Goal: Transaction & Acquisition: Purchase product/service

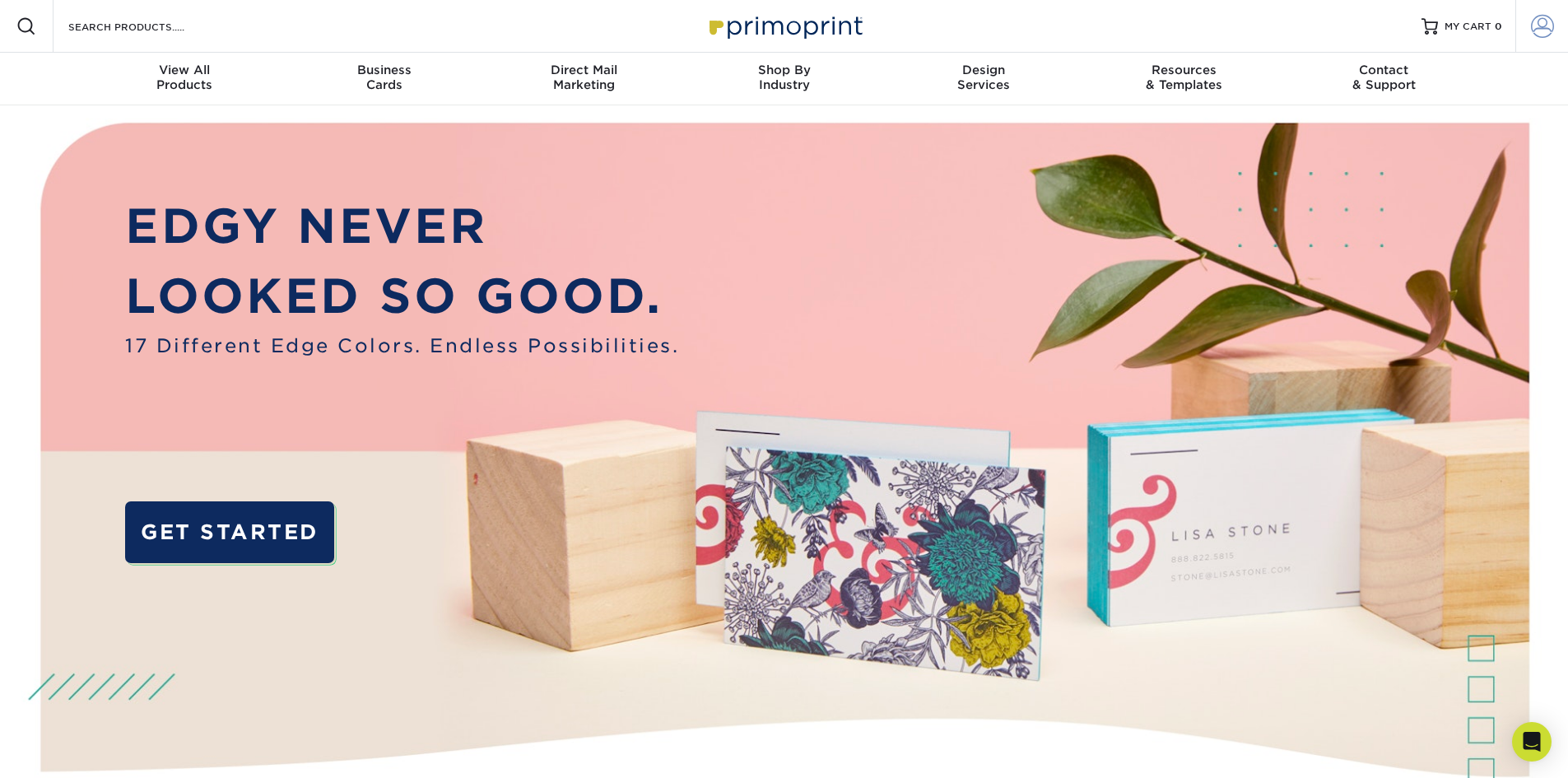
click at [1536, 30] on span at bounding box center [1543, 27] width 23 height 23
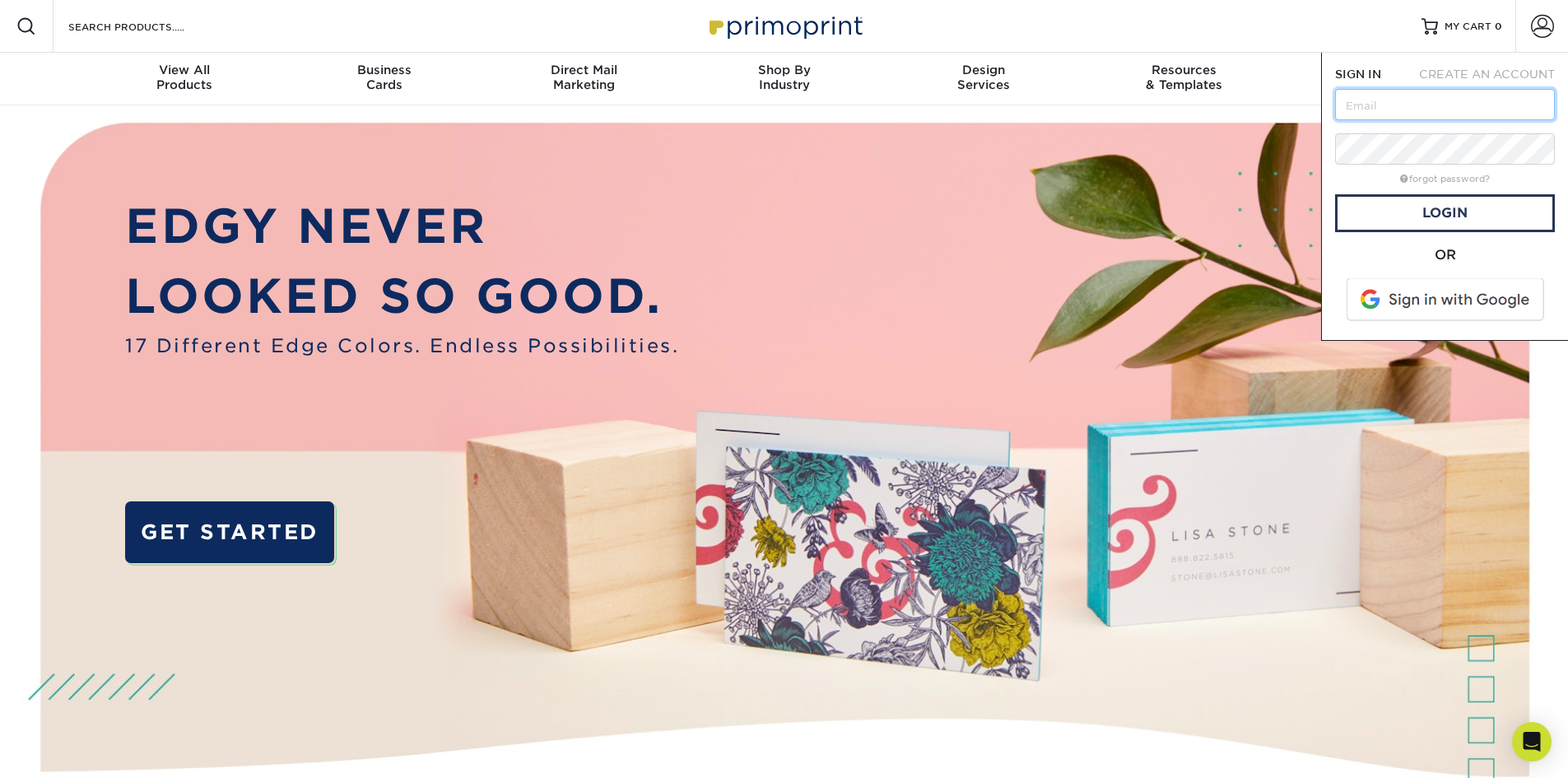
click at [1398, 109] on input "text" at bounding box center [1445, 105] width 220 height 32
type input "[EMAIL_ADDRESS][DOMAIN_NAME]"
click at [1405, 223] on link "Login" at bounding box center [1445, 213] width 220 height 38
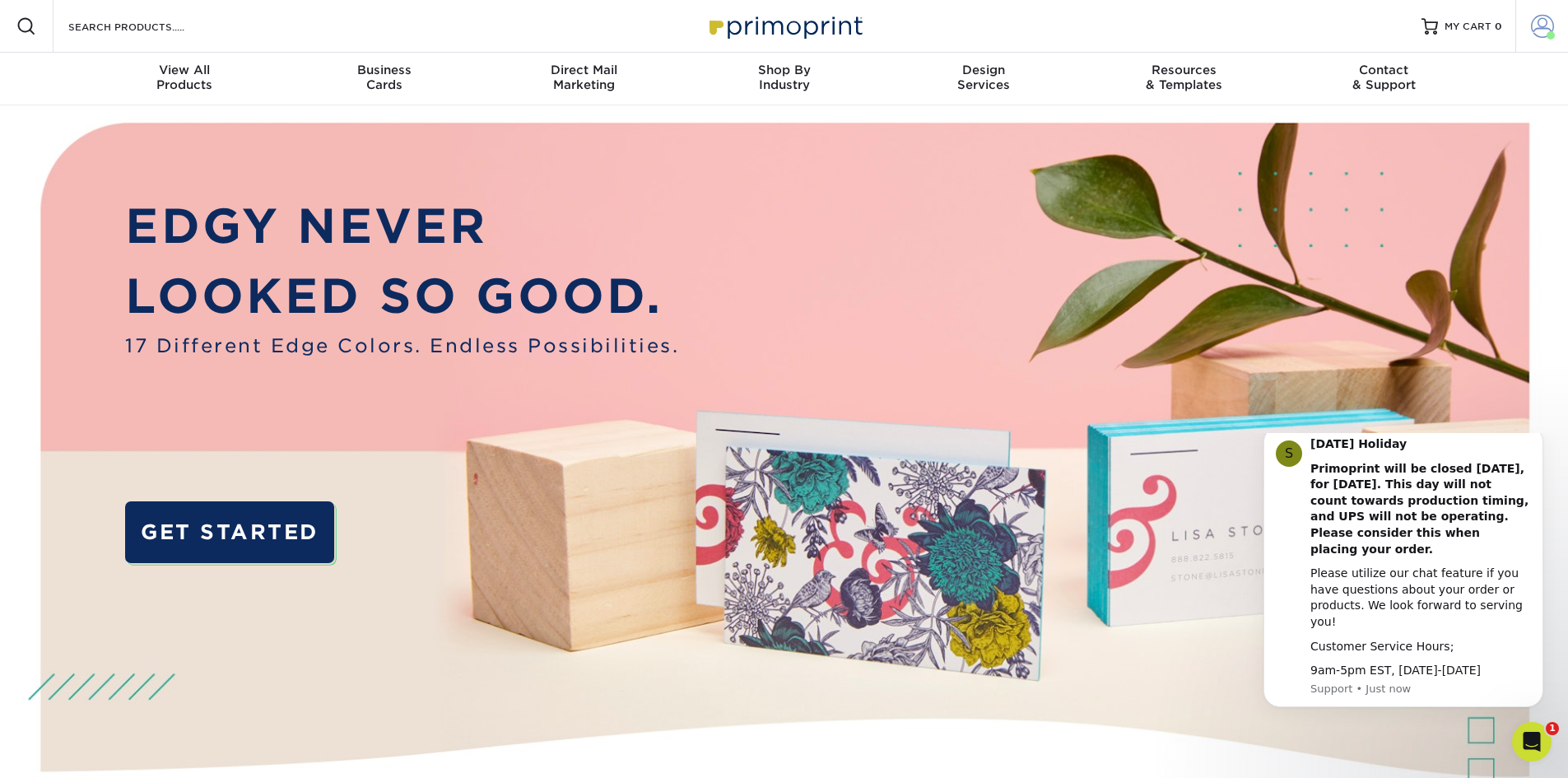
click at [1541, 26] on span at bounding box center [1543, 27] width 23 height 23
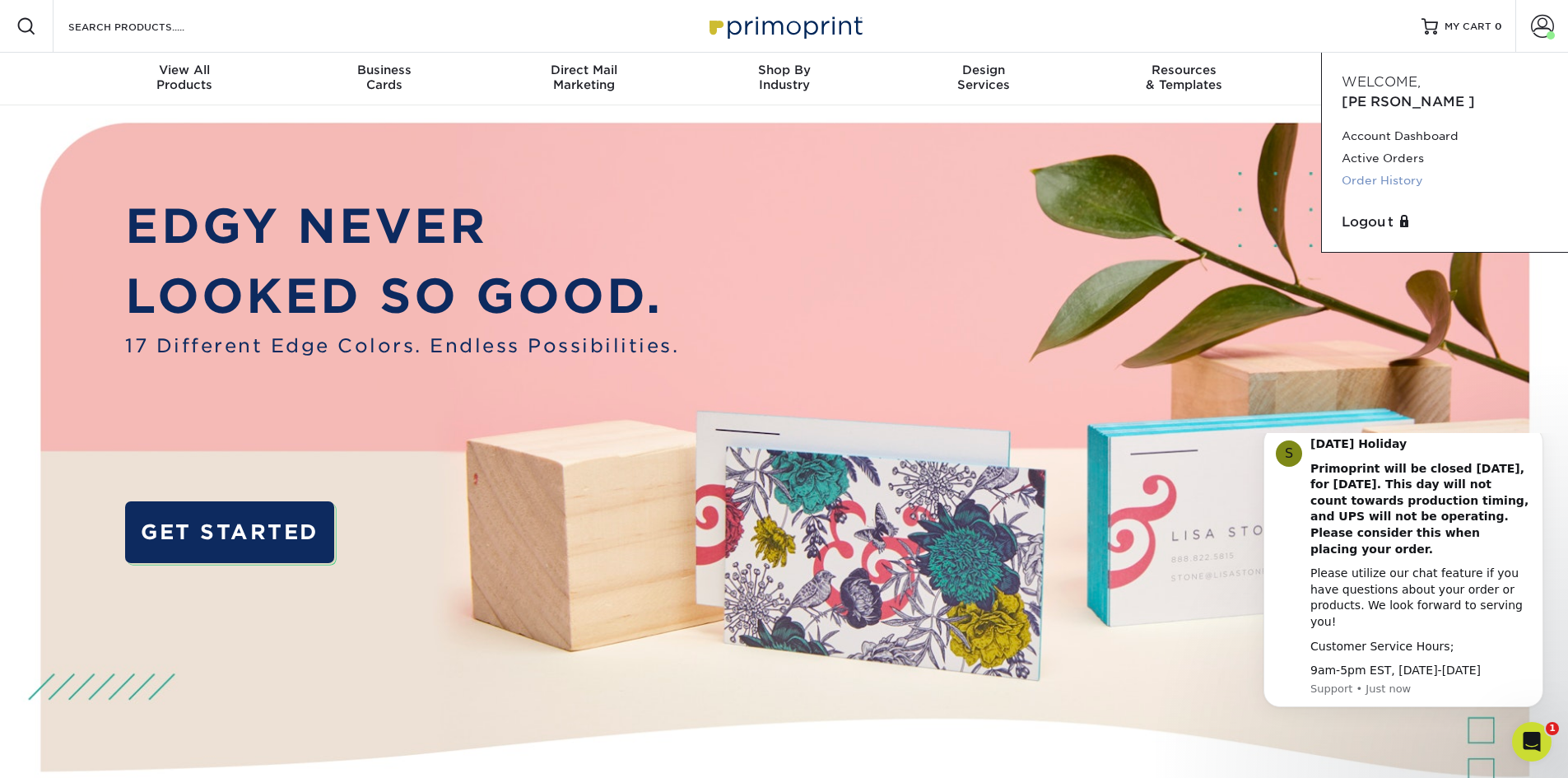
click at [1390, 169] on link "Order History" at bounding box center [1444, 180] width 207 height 22
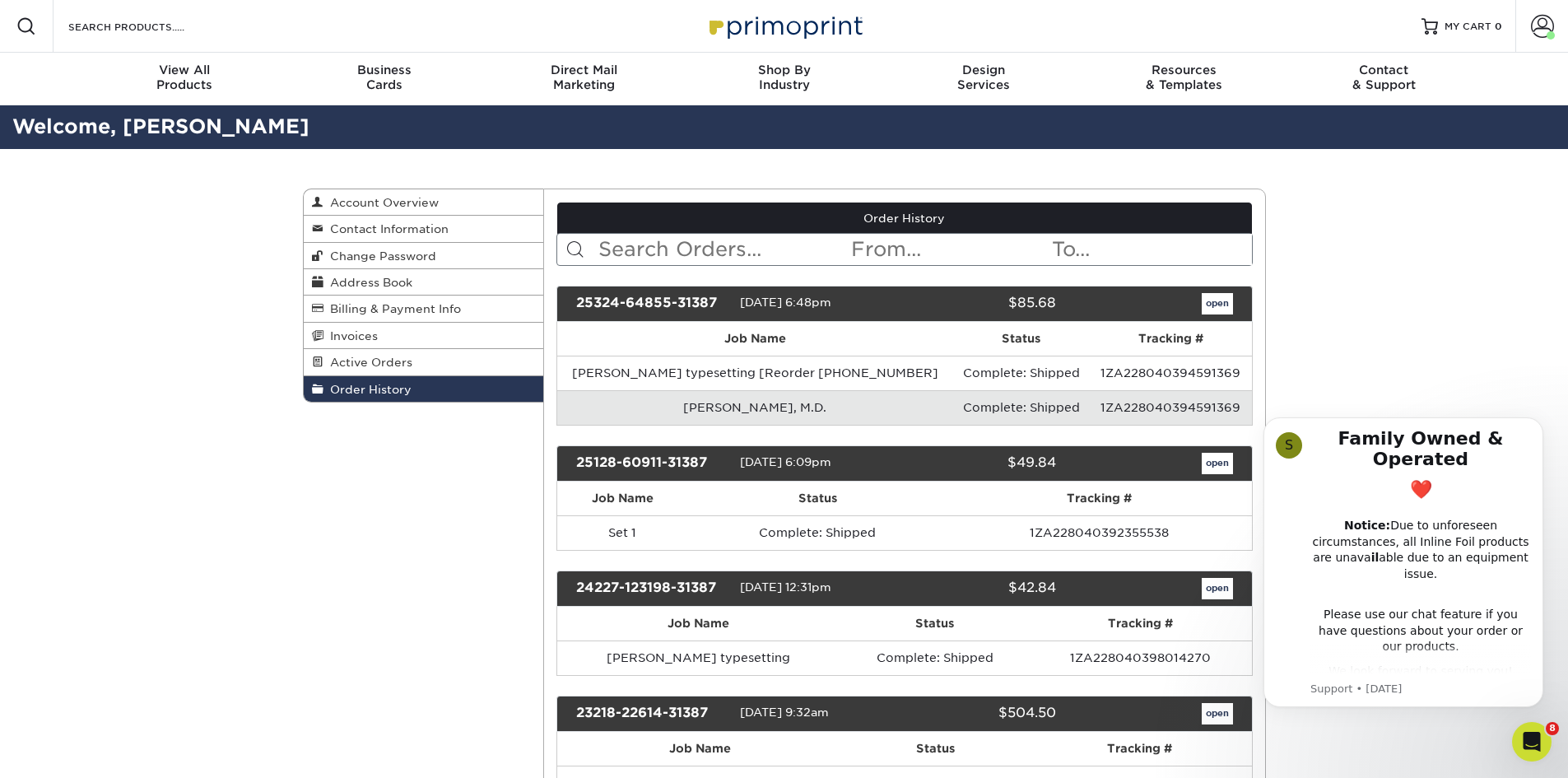
click at [658, 252] on input "text" at bounding box center [723, 250] width 253 height 32
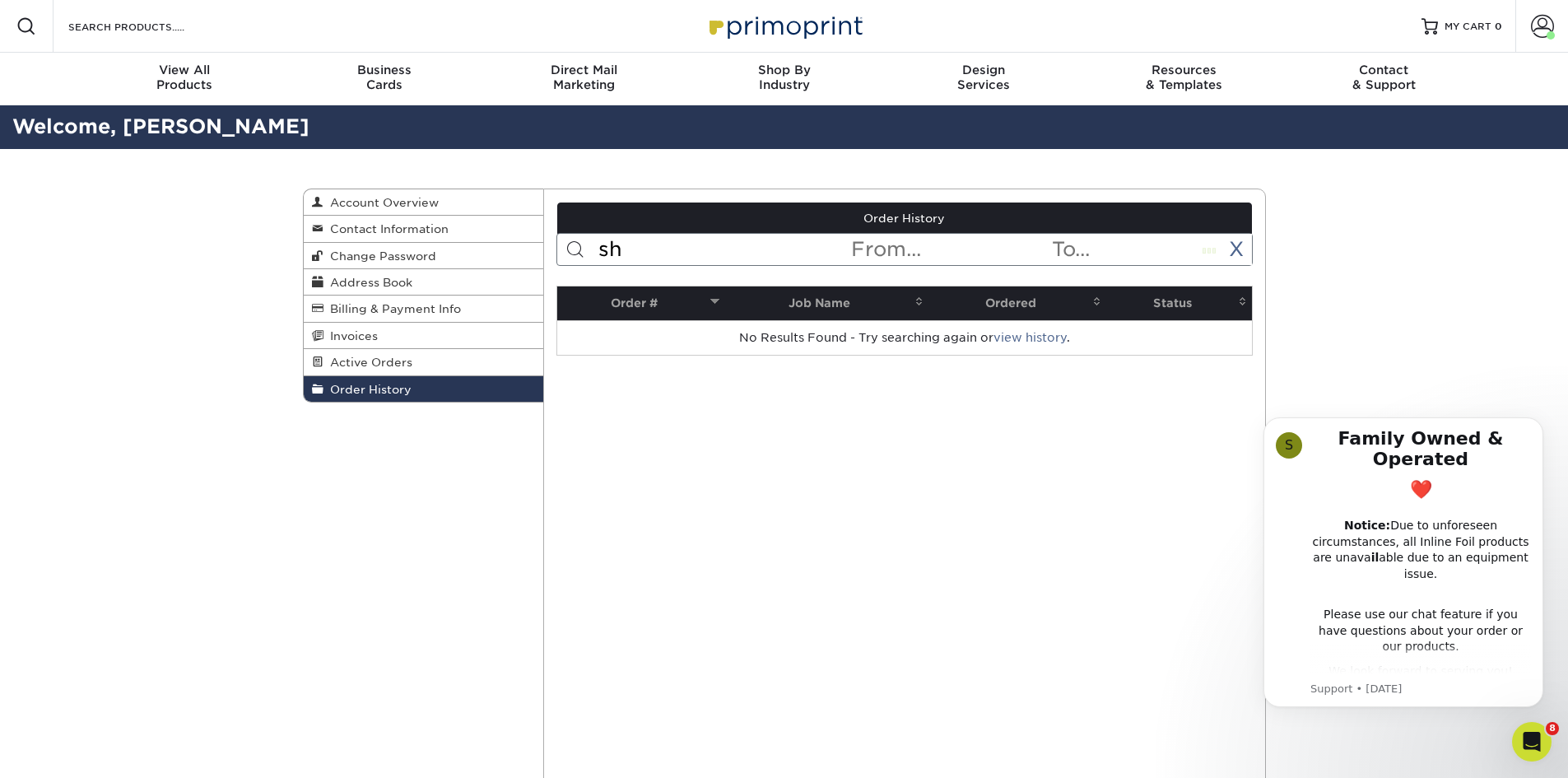
type input "s"
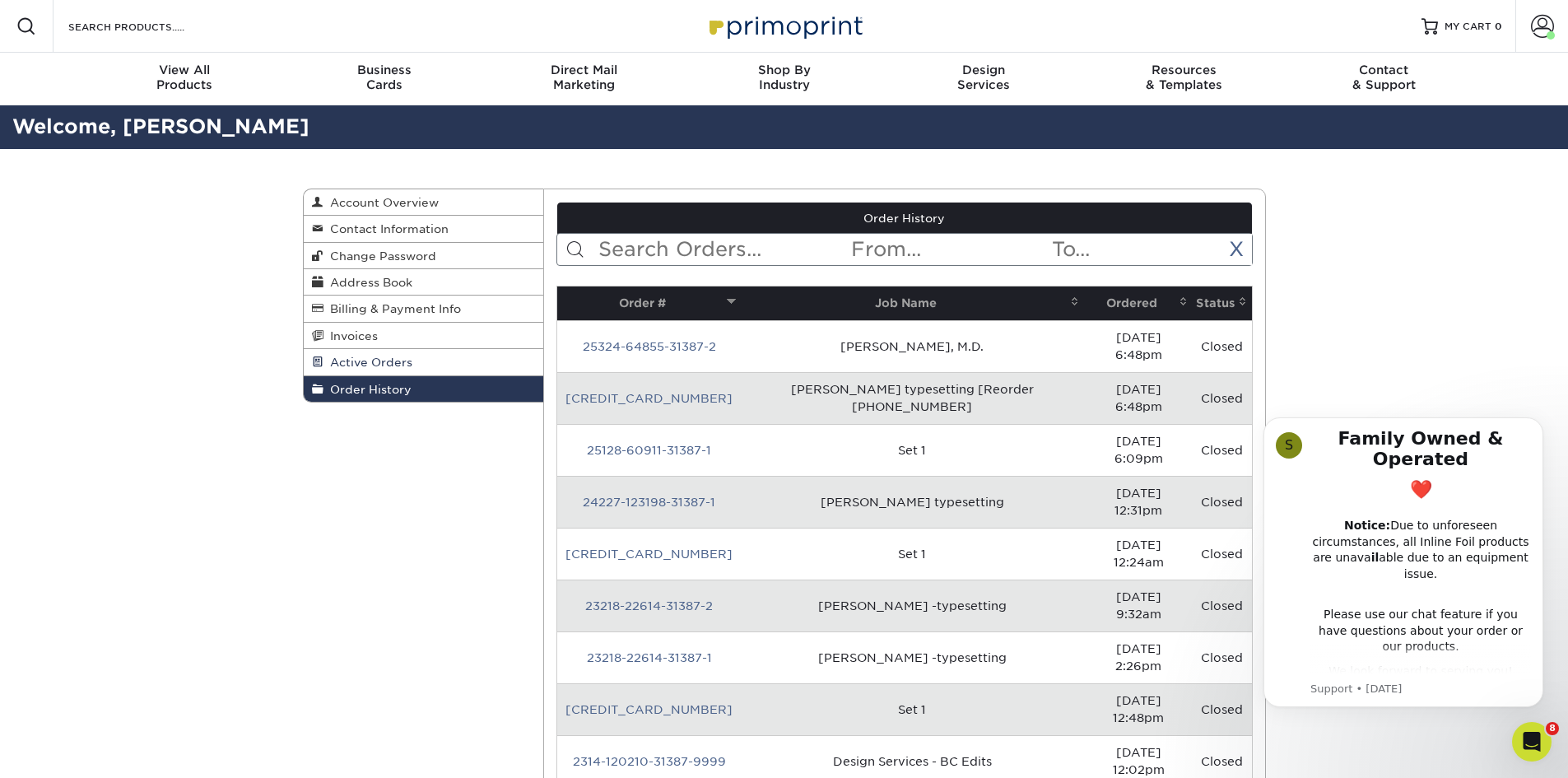
click at [371, 367] on span "Active Orders" at bounding box center [368, 362] width 89 height 13
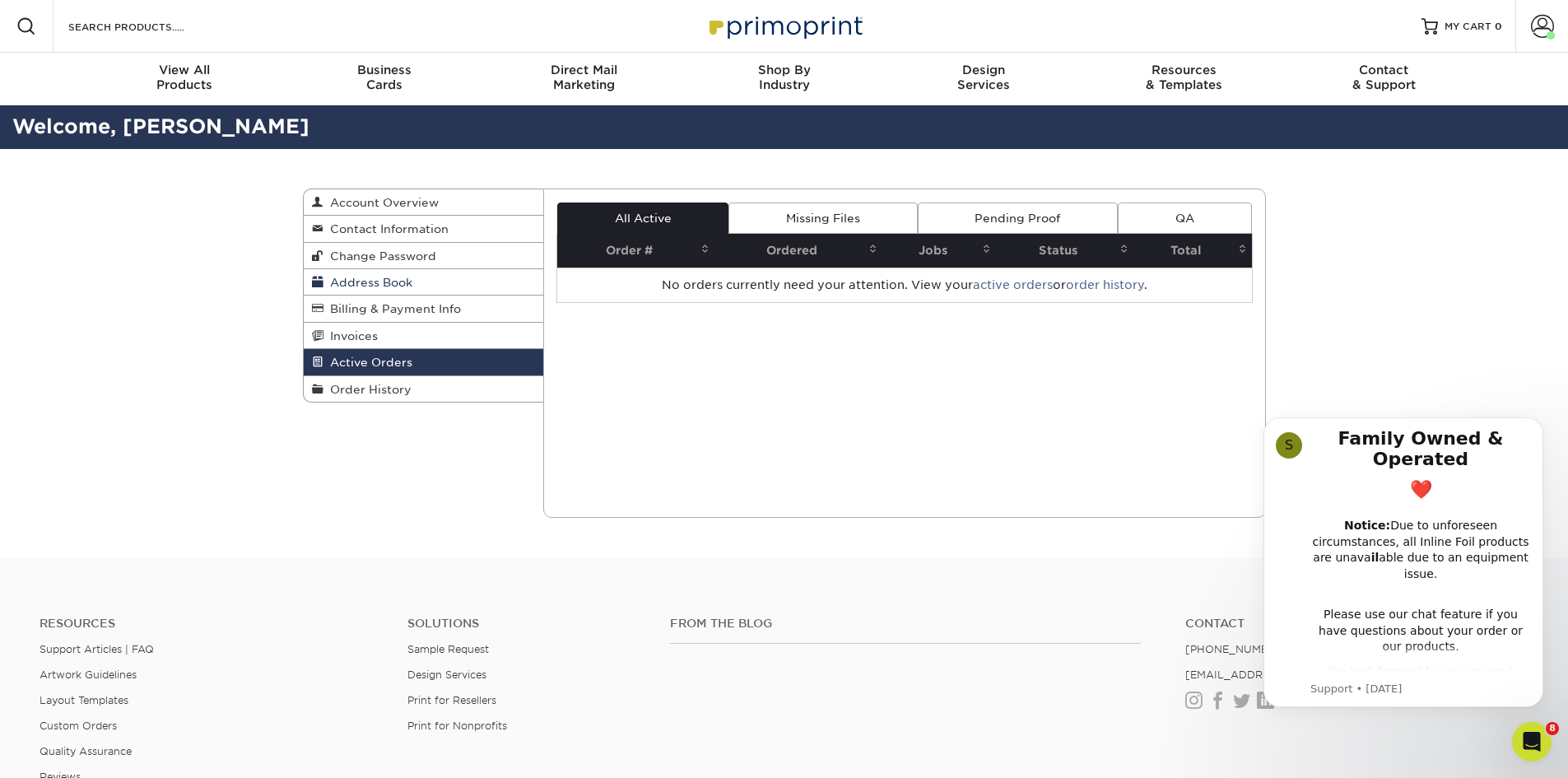
click at [324, 280] on span "Address Book" at bounding box center [368, 282] width 89 height 13
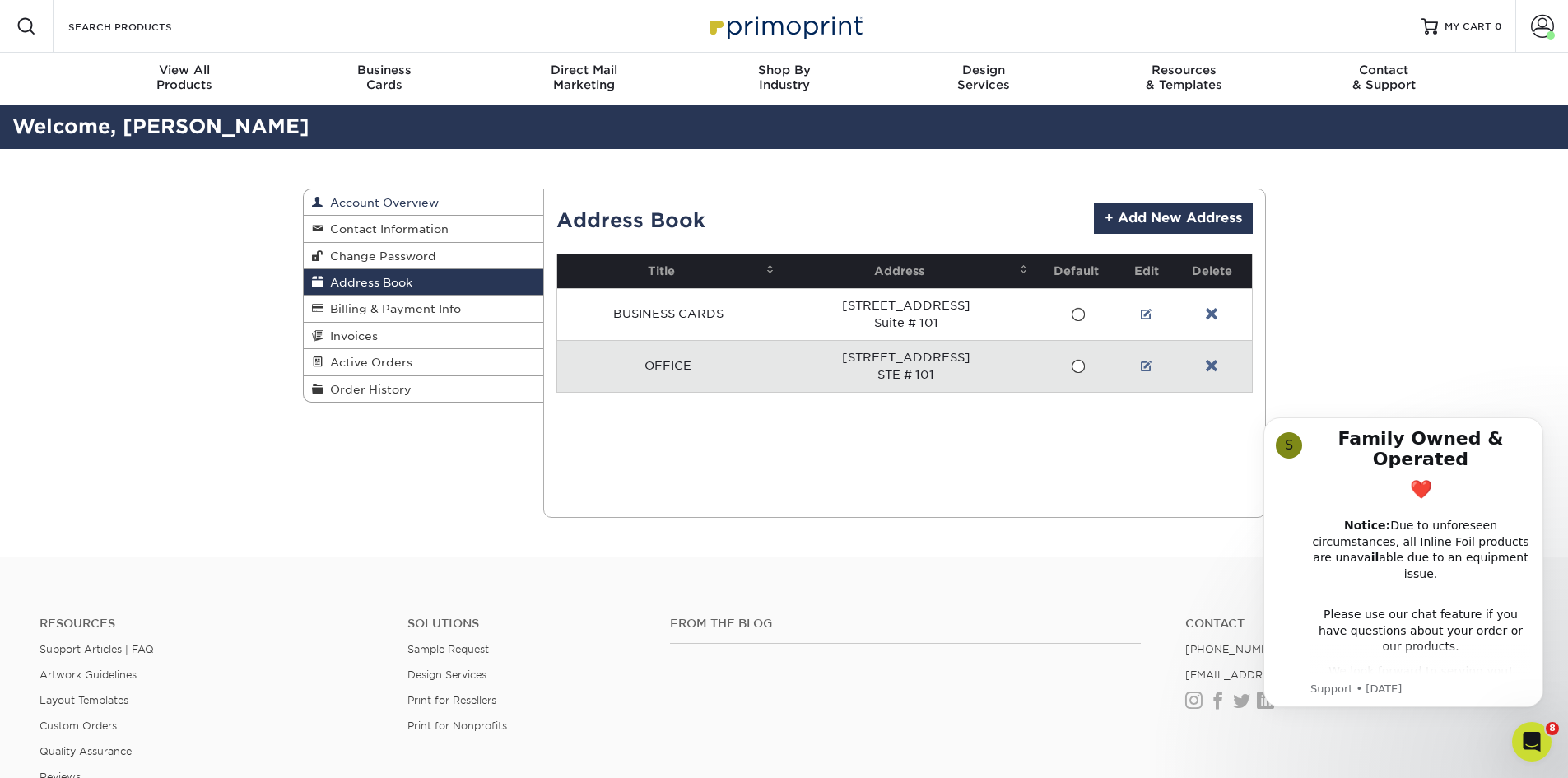
click at [328, 203] on span "Account Overview" at bounding box center [381, 202] width 115 height 13
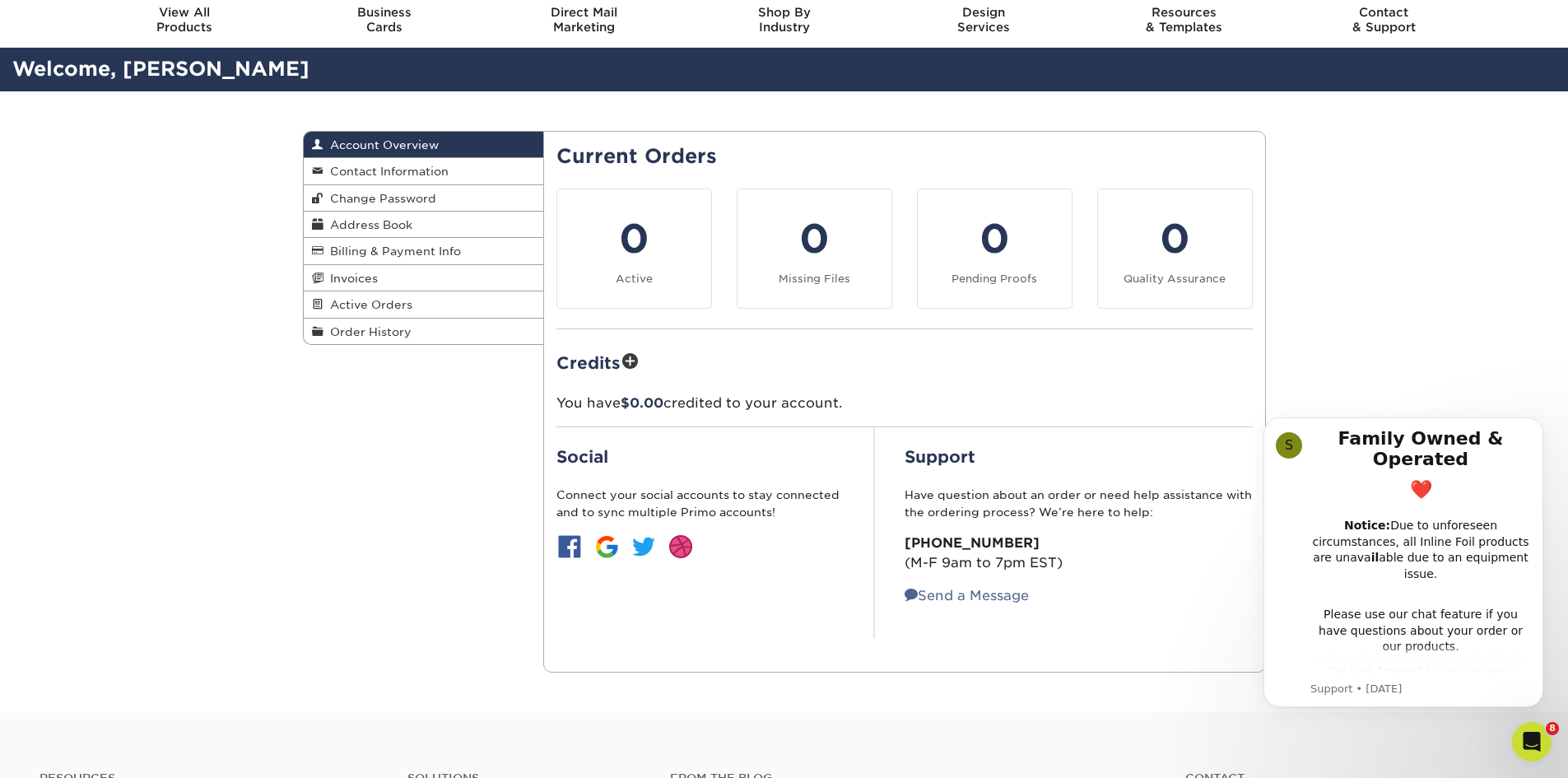
scroll to position [82, 0]
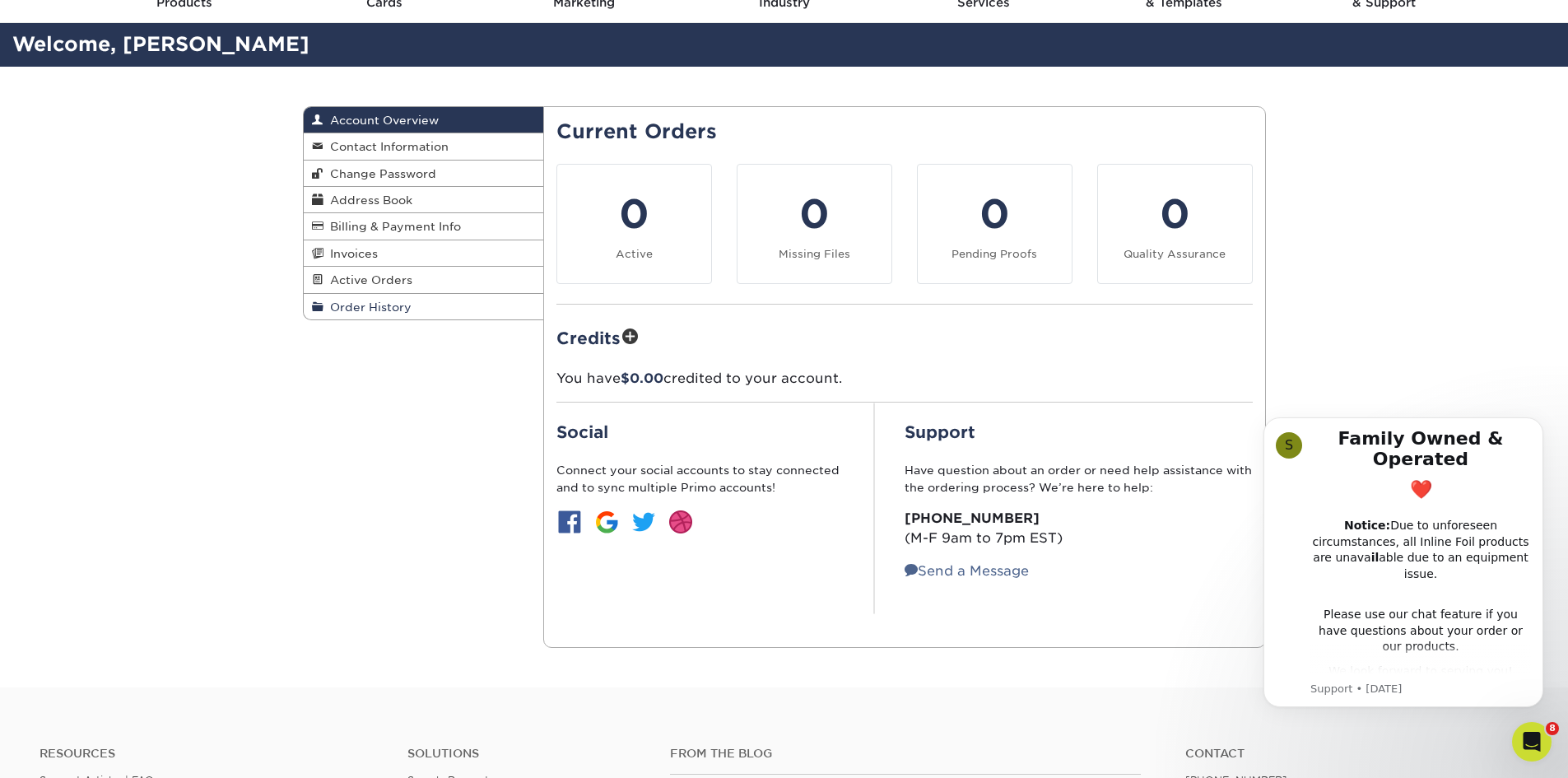
click at [317, 309] on span at bounding box center [318, 307] width 12 height 13
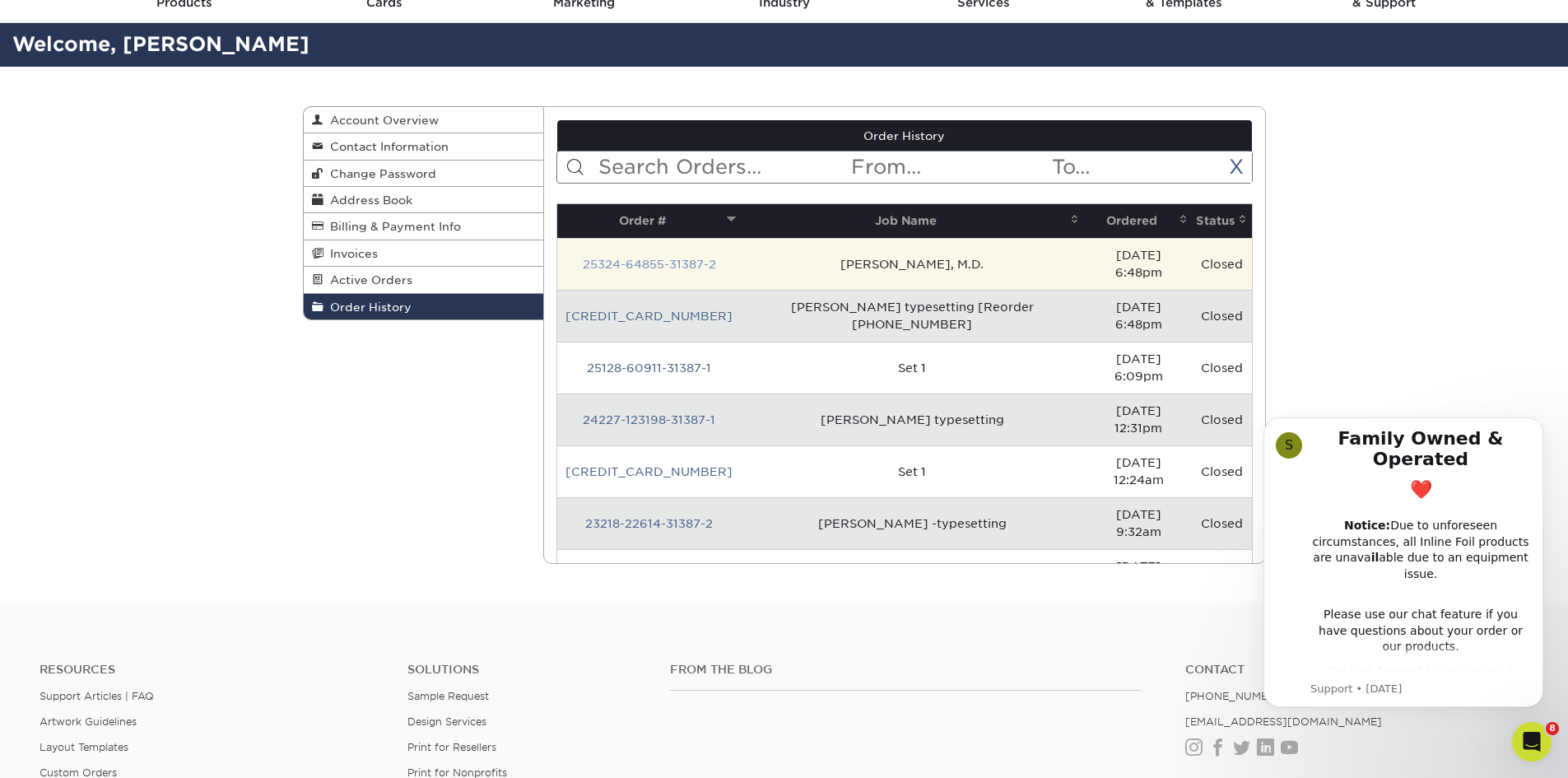
click at [696, 258] on link "25324-64855-31387-2" at bounding box center [650, 265] width 134 height 13
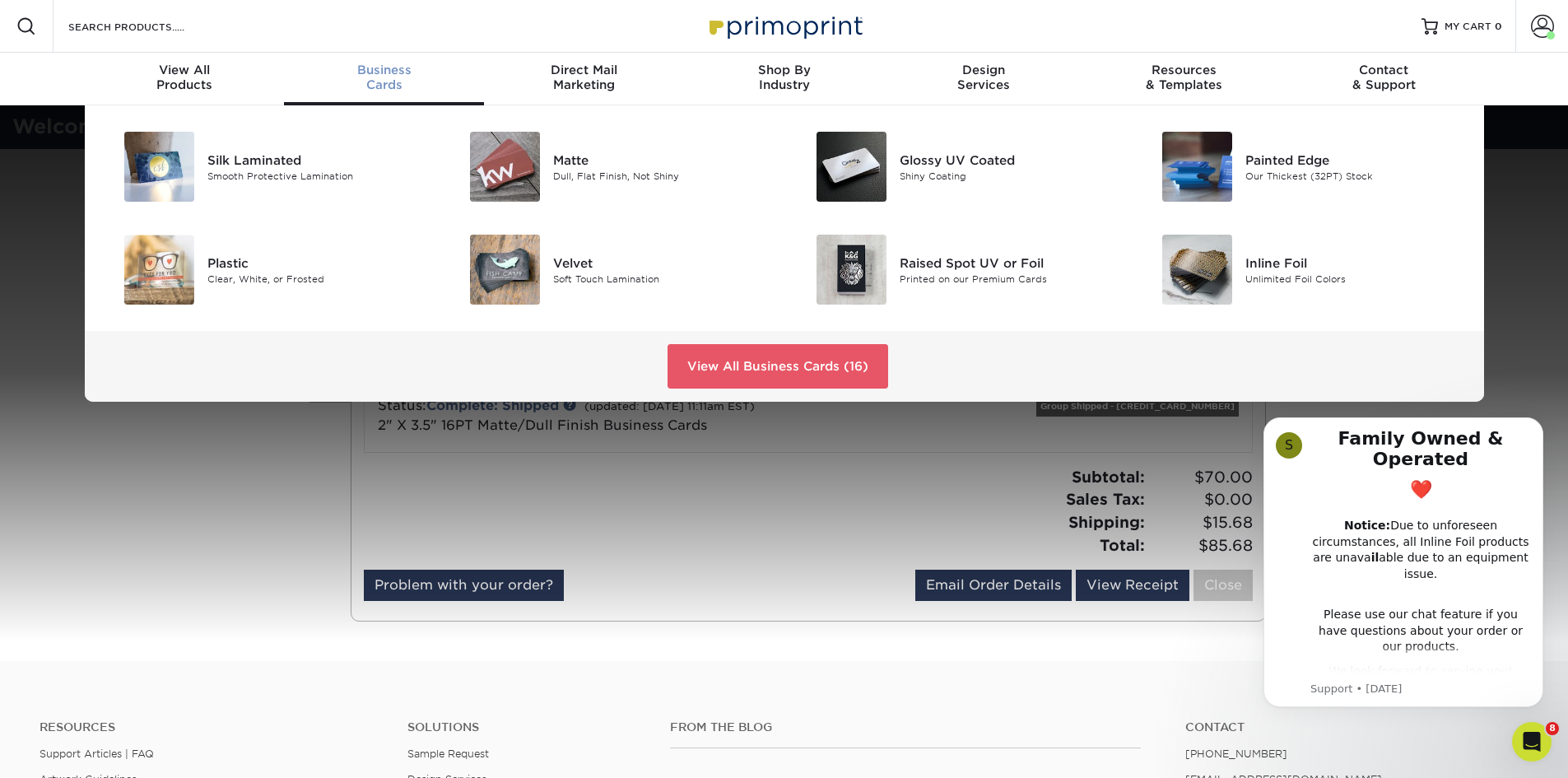
click at [378, 73] on span "Business" at bounding box center [383, 70] width 200 height 15
click at [377, 82] on div "Business Cards" at bounding box center [383, 77] width 200 height 30
click at [558, 162] on div "Matte" at bounding box center [662, 160] width 218 height 18
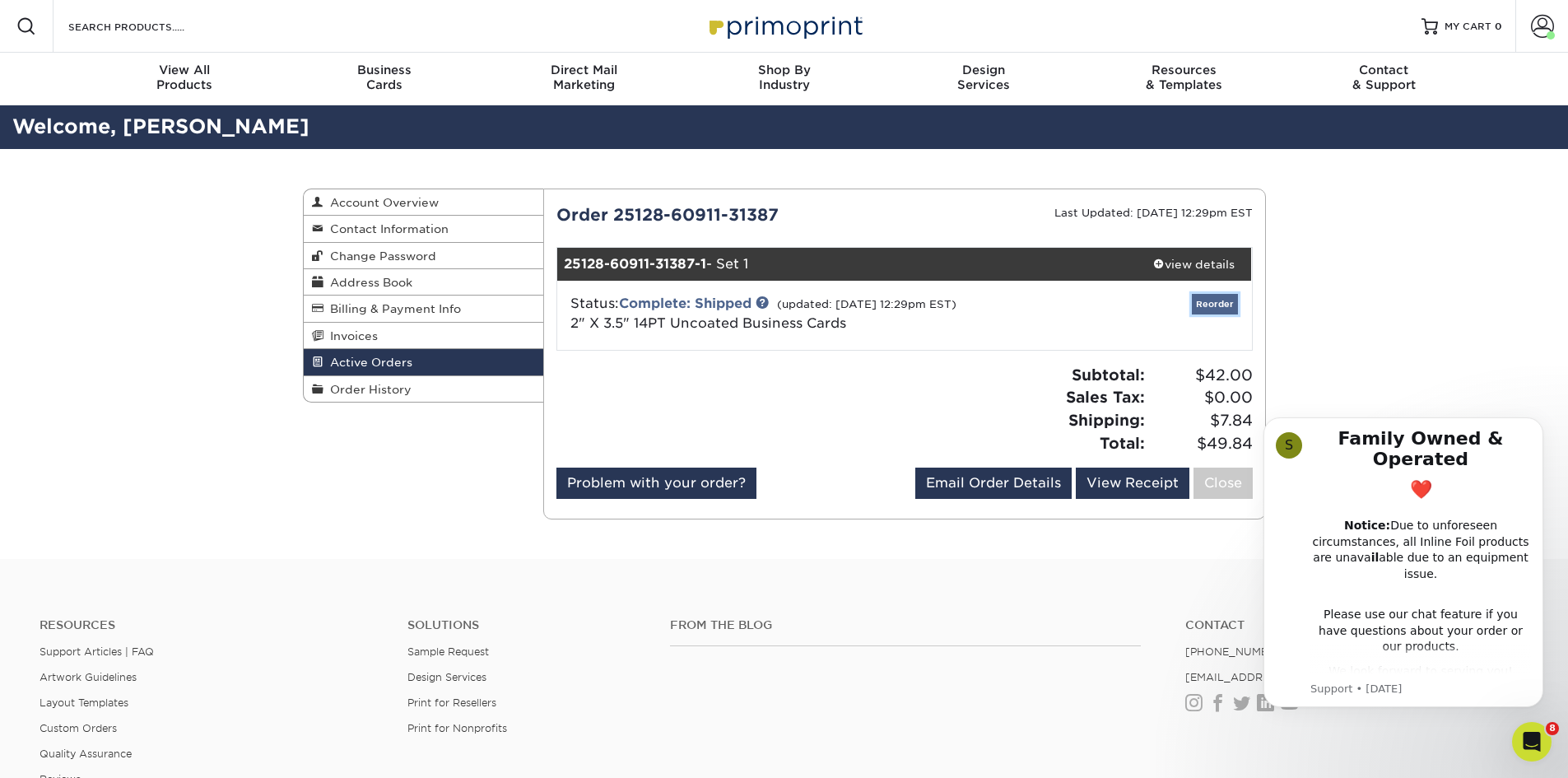
click at [1207, 307] on link "Reorder" at bounding box center [1215, 304] width 46 height 21
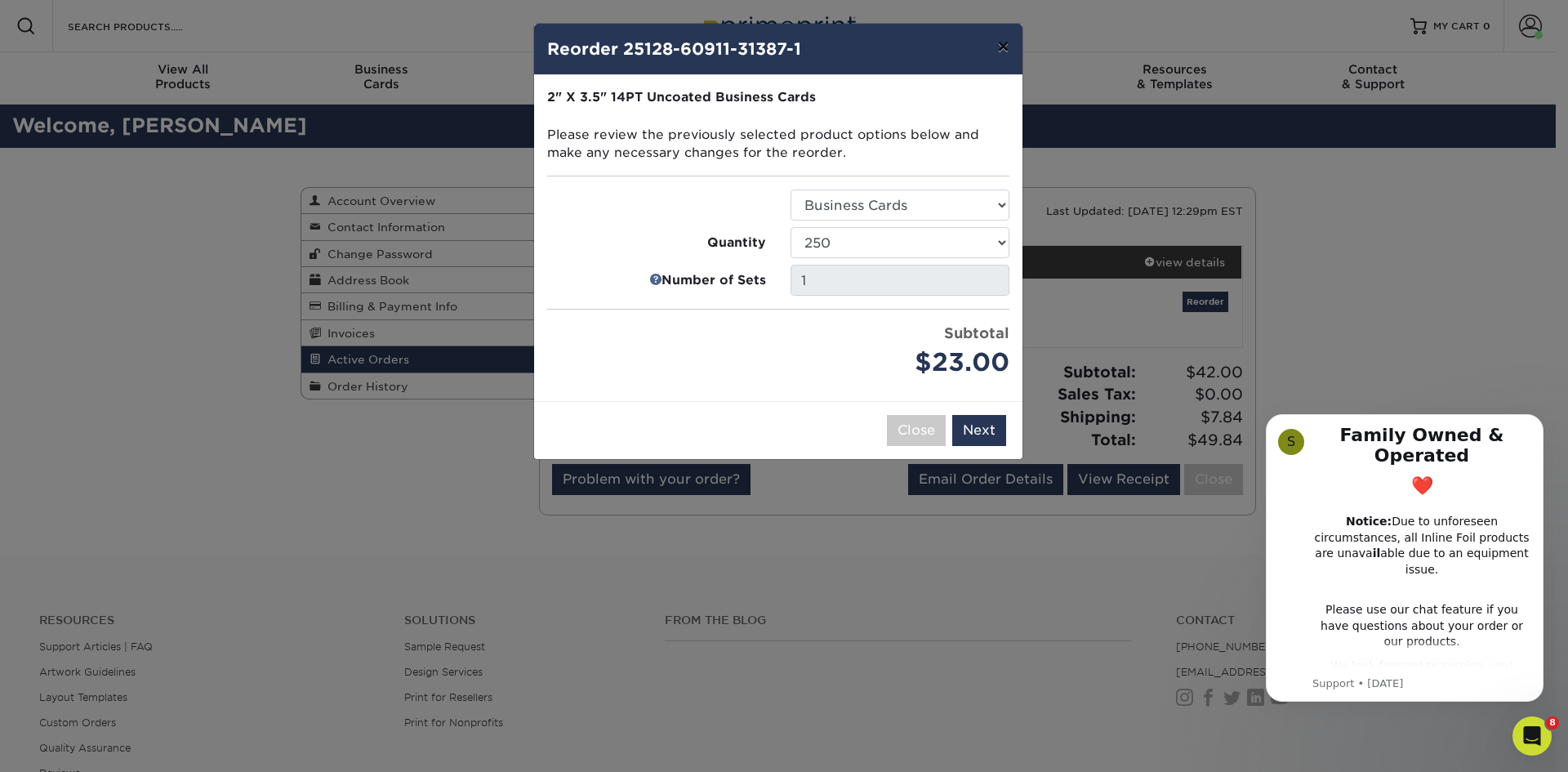
click at [998, 42] on button "×" at bounding box center [1003, 47] width 38 height 46
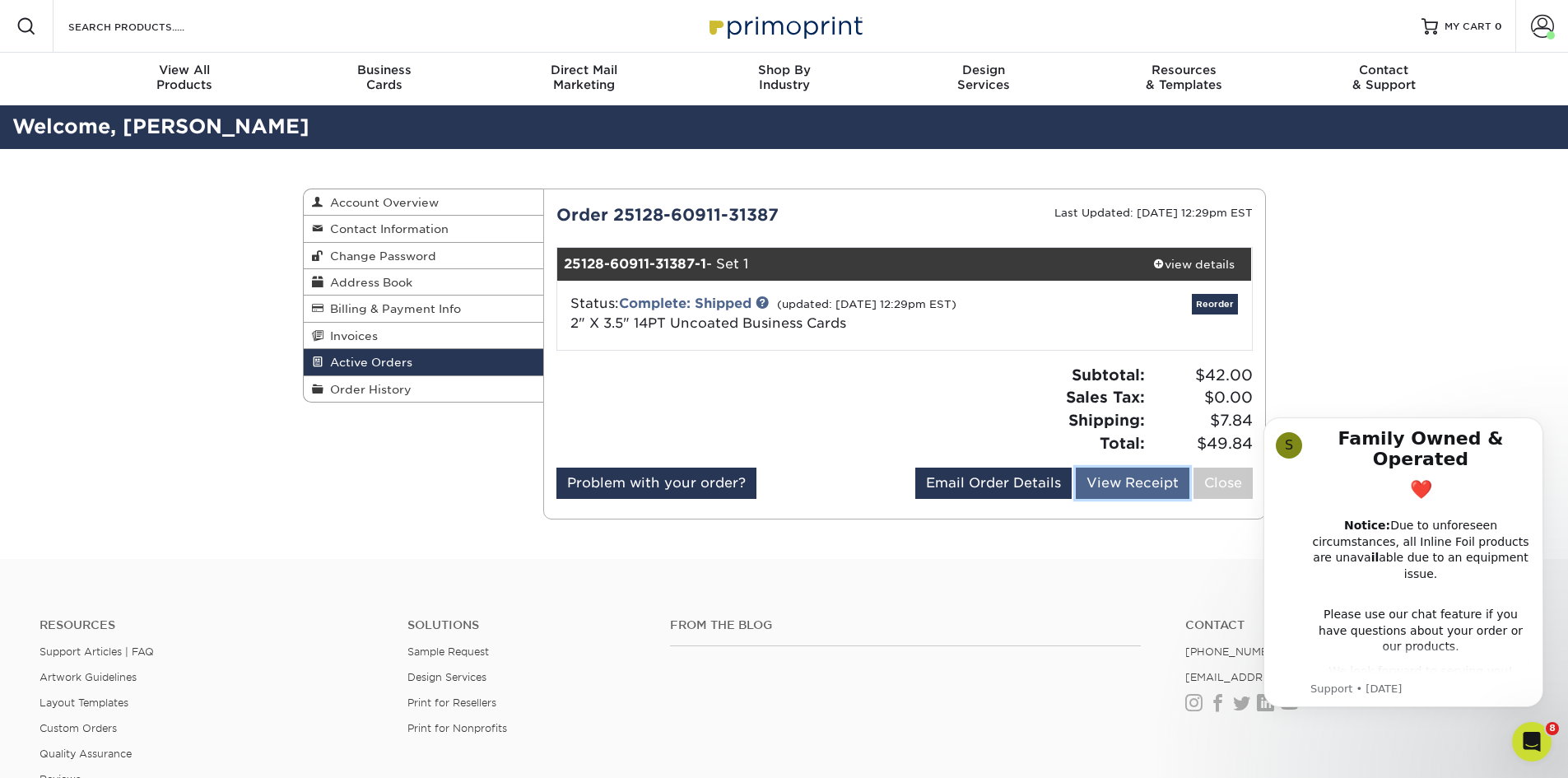
click at [1123, 485] on link "View Receipt" at bounding box center [1132, 484] width 114 height 32
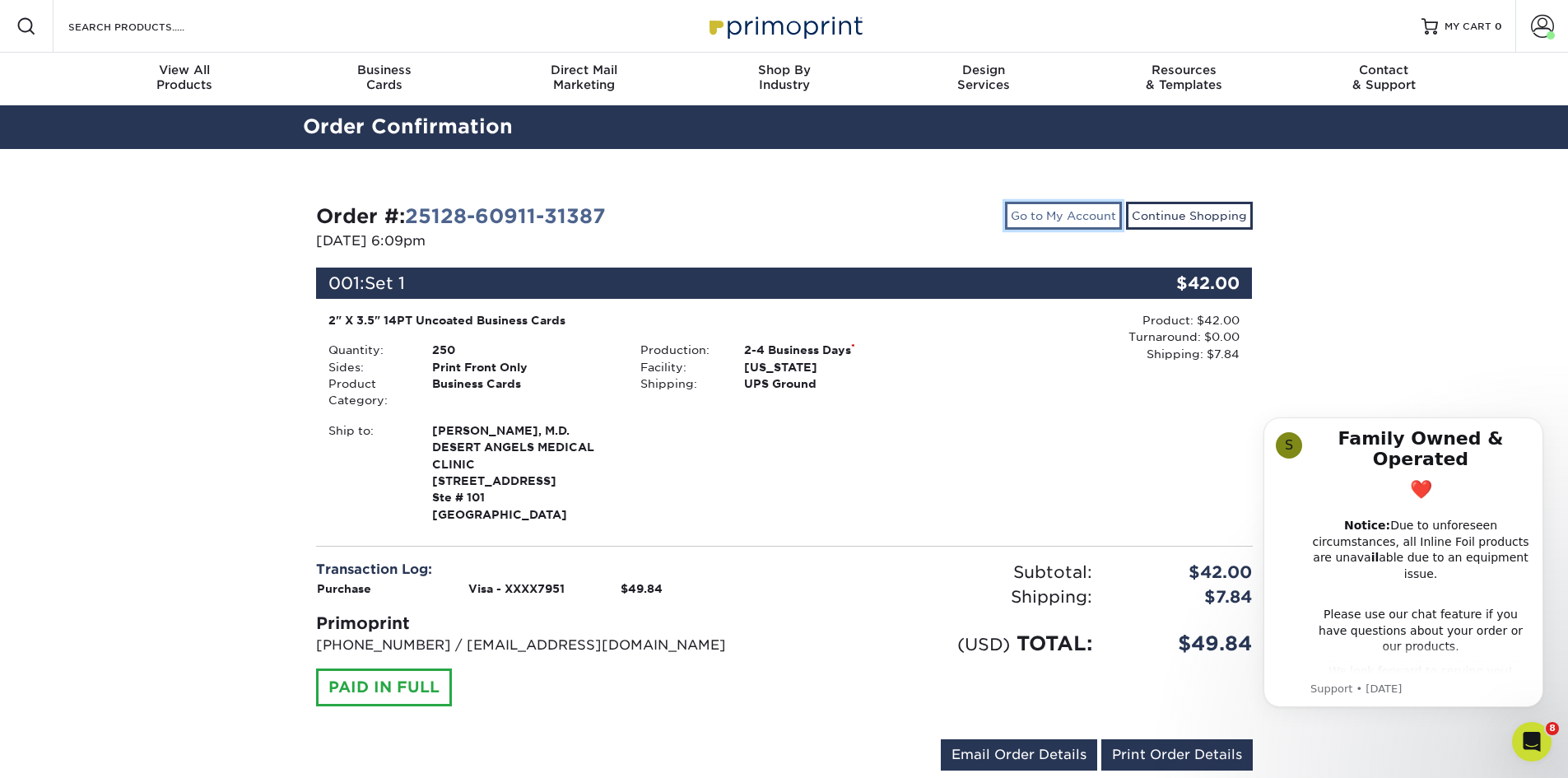
click at [1062, 216] on link "Go to My Account" at bounding box center [1064, 216] width 117 height 28
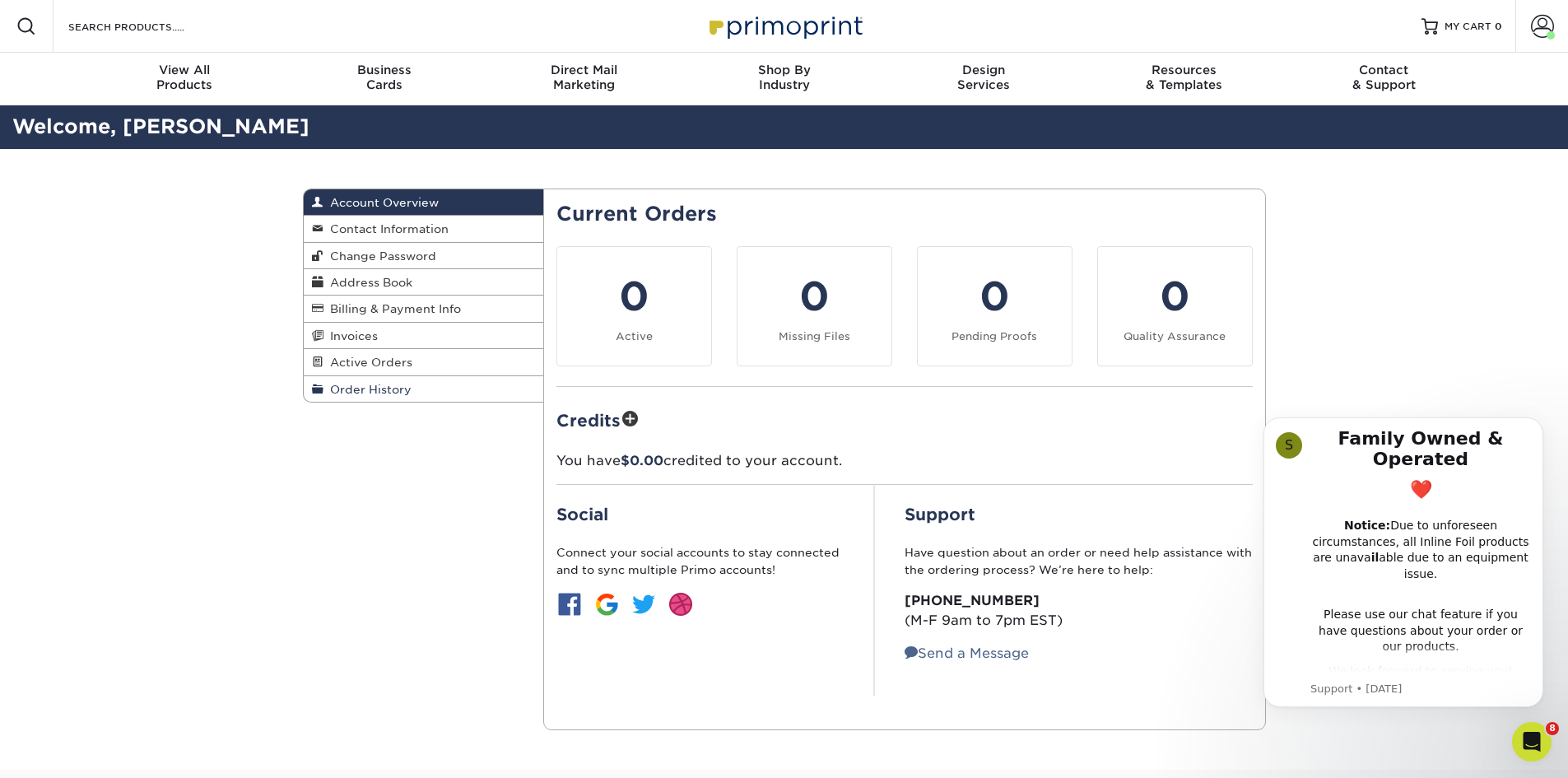
click at [332, 388] on span "Order History" at bounding box center [368, 389] width 88 height 13
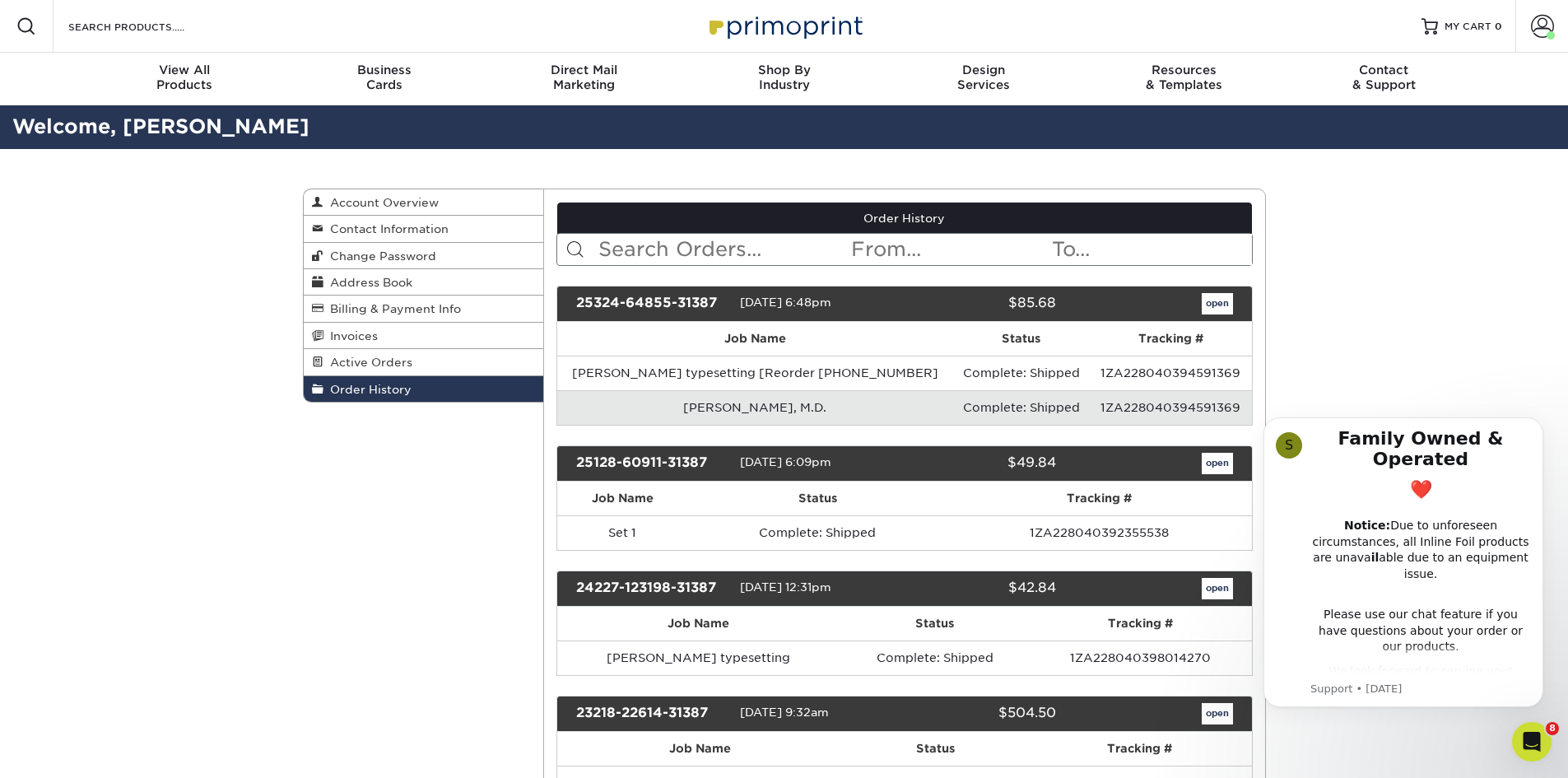
click at [907, 243] on input "text" at bounding box center [950, 250] width 201 height 32
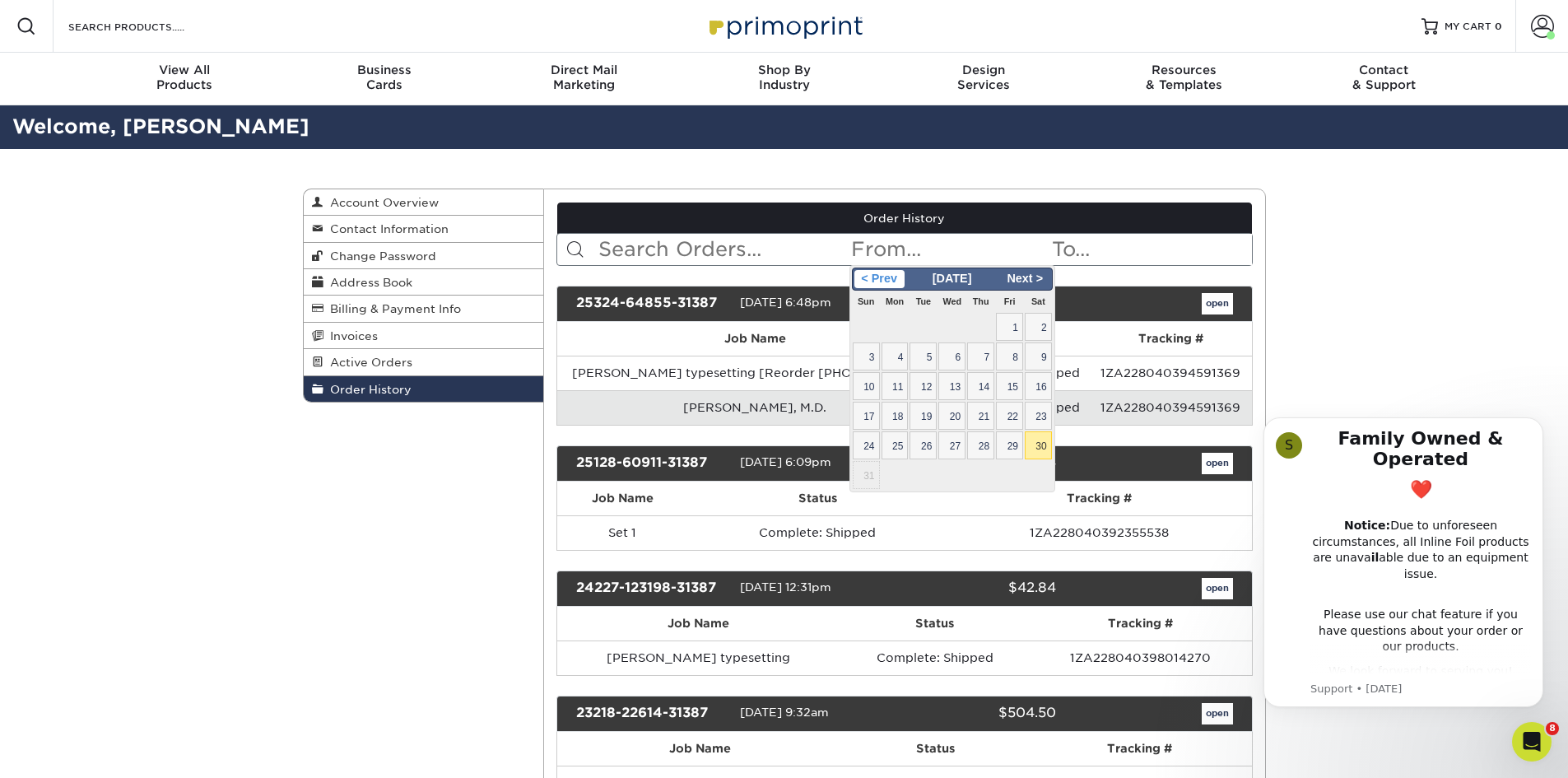
click at [868, 281] on span "< Prev" at bounding box center [879, 279] width 51 height 18
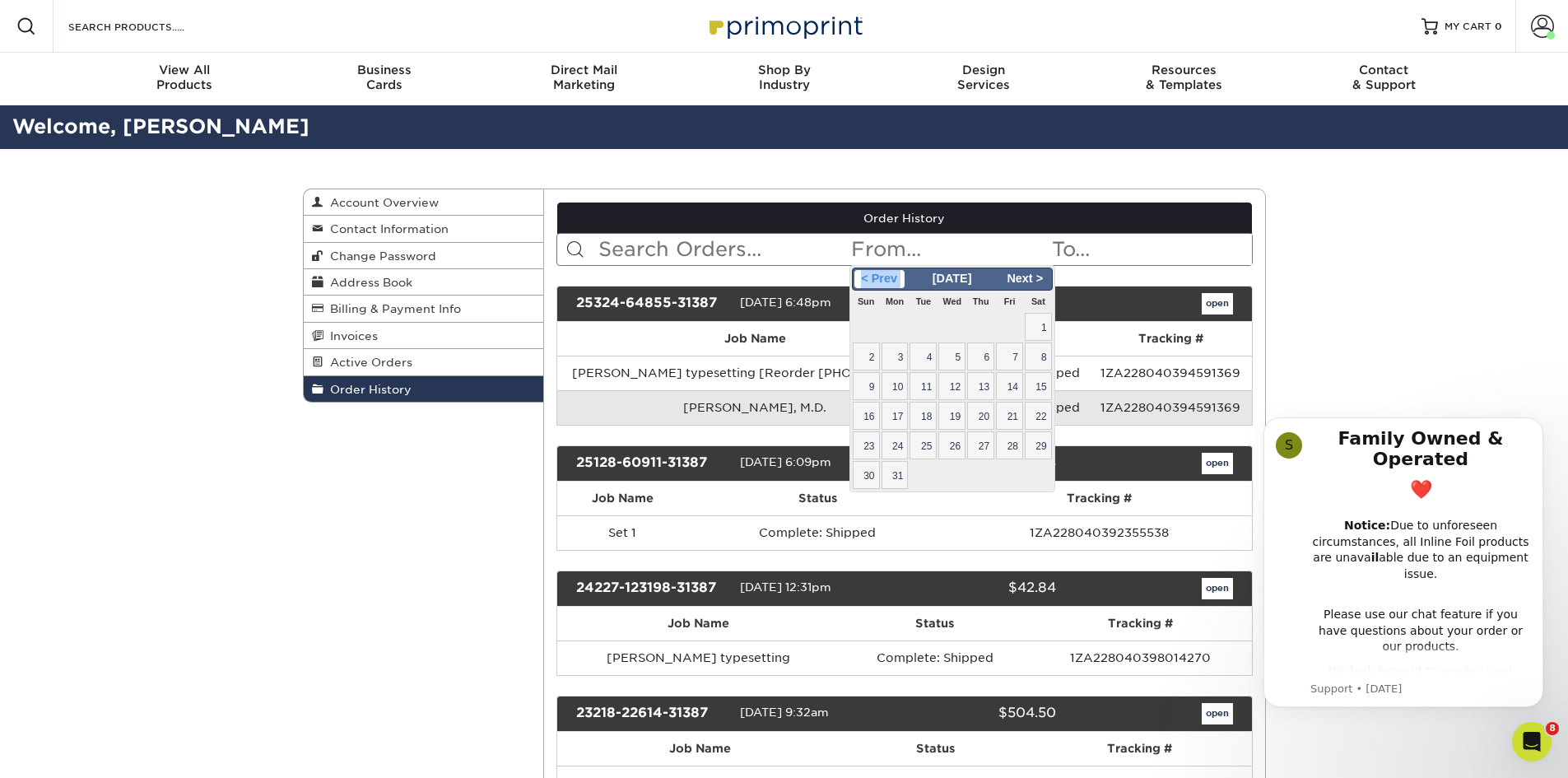
click at [868, 282] on span "< Prev" at bounding box center [879, 279] width 51 height 18
click at [959, 330] on span "1" at bounding box center [952, 327] width 27 height 28
type input "2025-01-01"
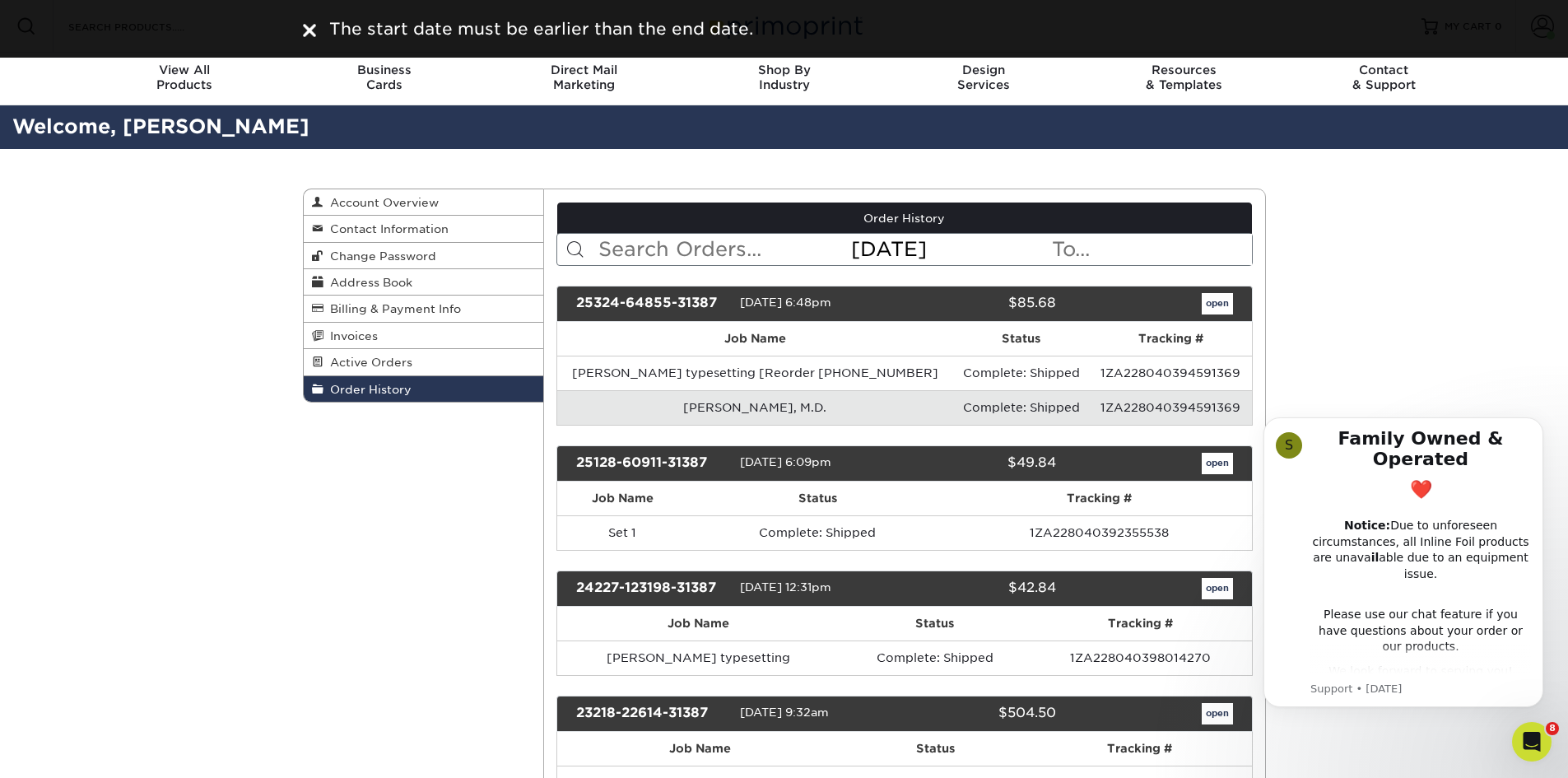
click at [1078, 252] on input "text" at bounding box center [1151, 250] width 201 height 32
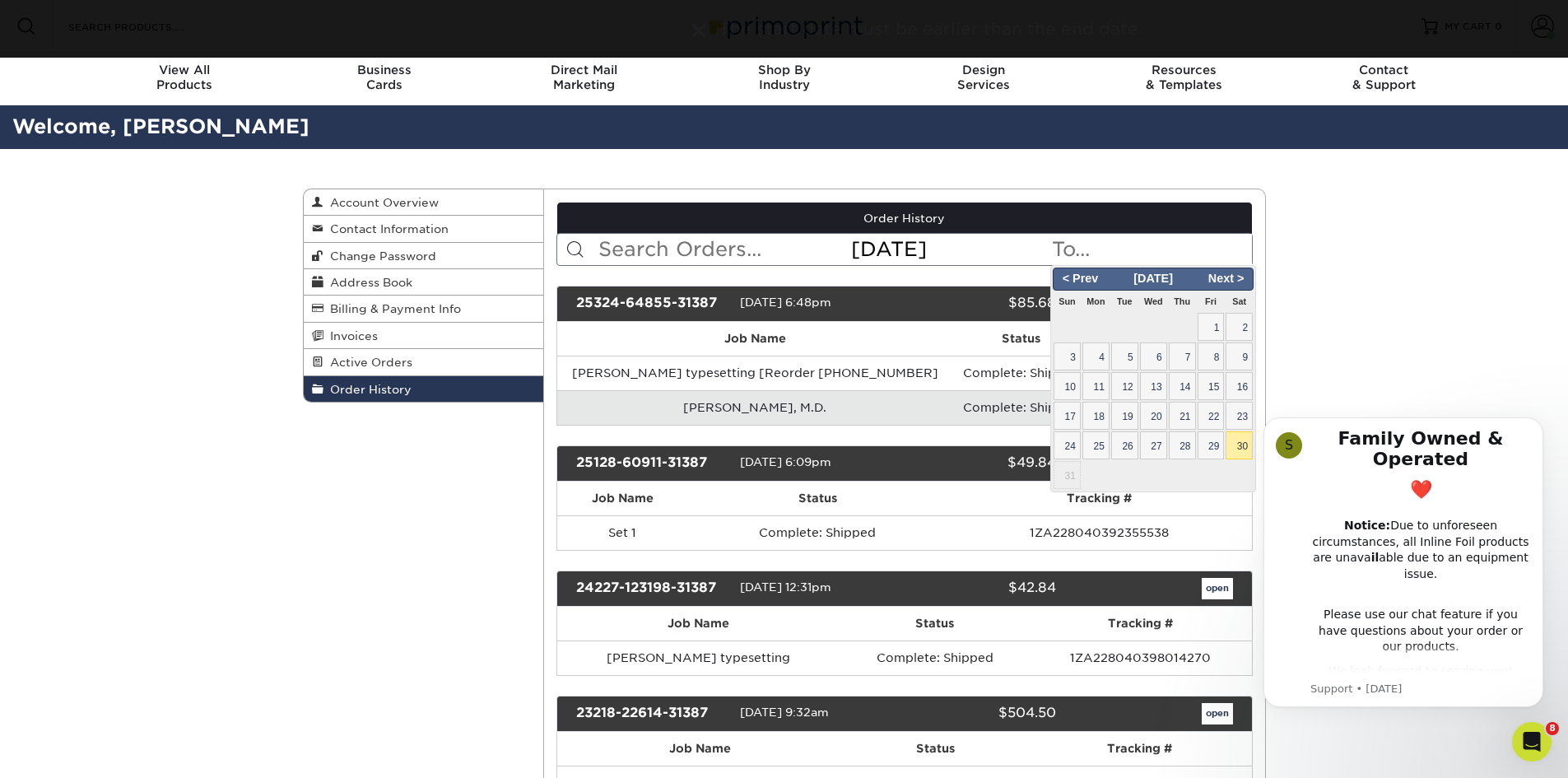
click at [1239, 450] on html "S Family Owned & Operated ❤️ Notice: Due to unforeseen circumstances, all Inlin…" at bounding box center [1403, 562] width 329 height 341
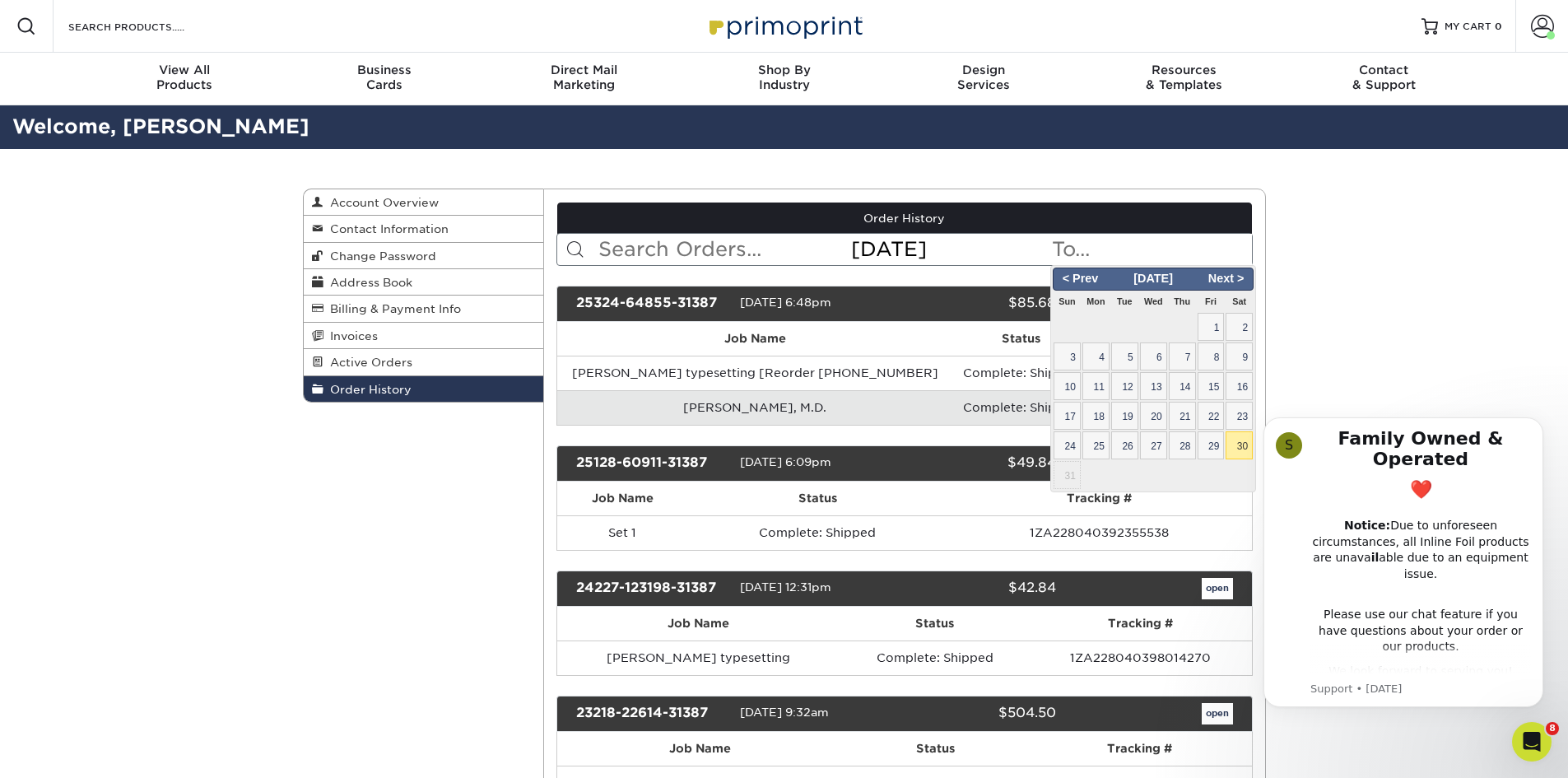
click at [1239, 443] on span "30" at bounding box center [1239, 445] width 27 height 28
type input "2025-08-30"
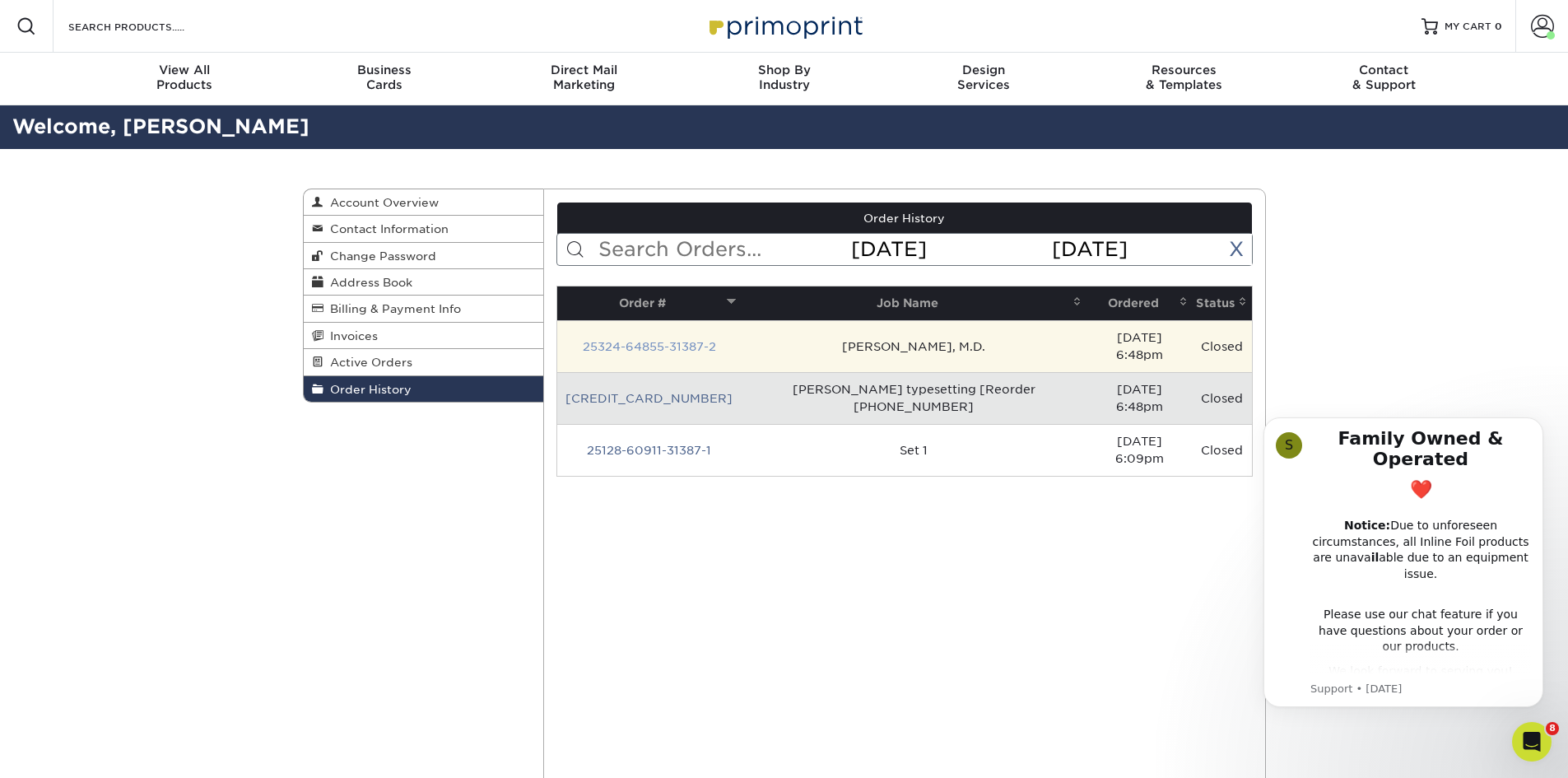
click at [654, 340] on link "25324-64855-31387-2" at bounding box center [650, 347] width 134 height 13
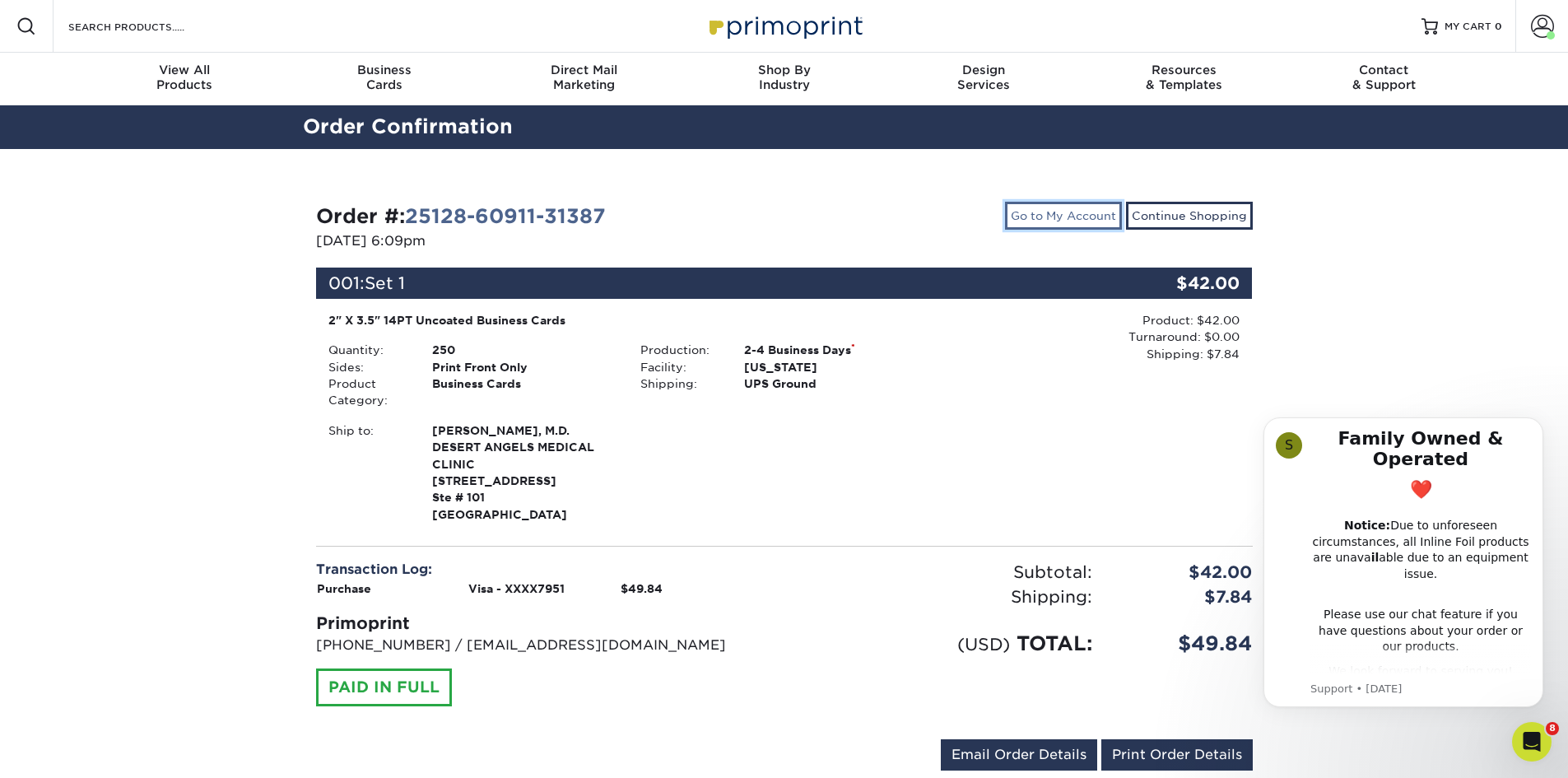
click at [1072, 219] on link "Go to My Account" at bounding box center [1064, 216] width 117 height 28
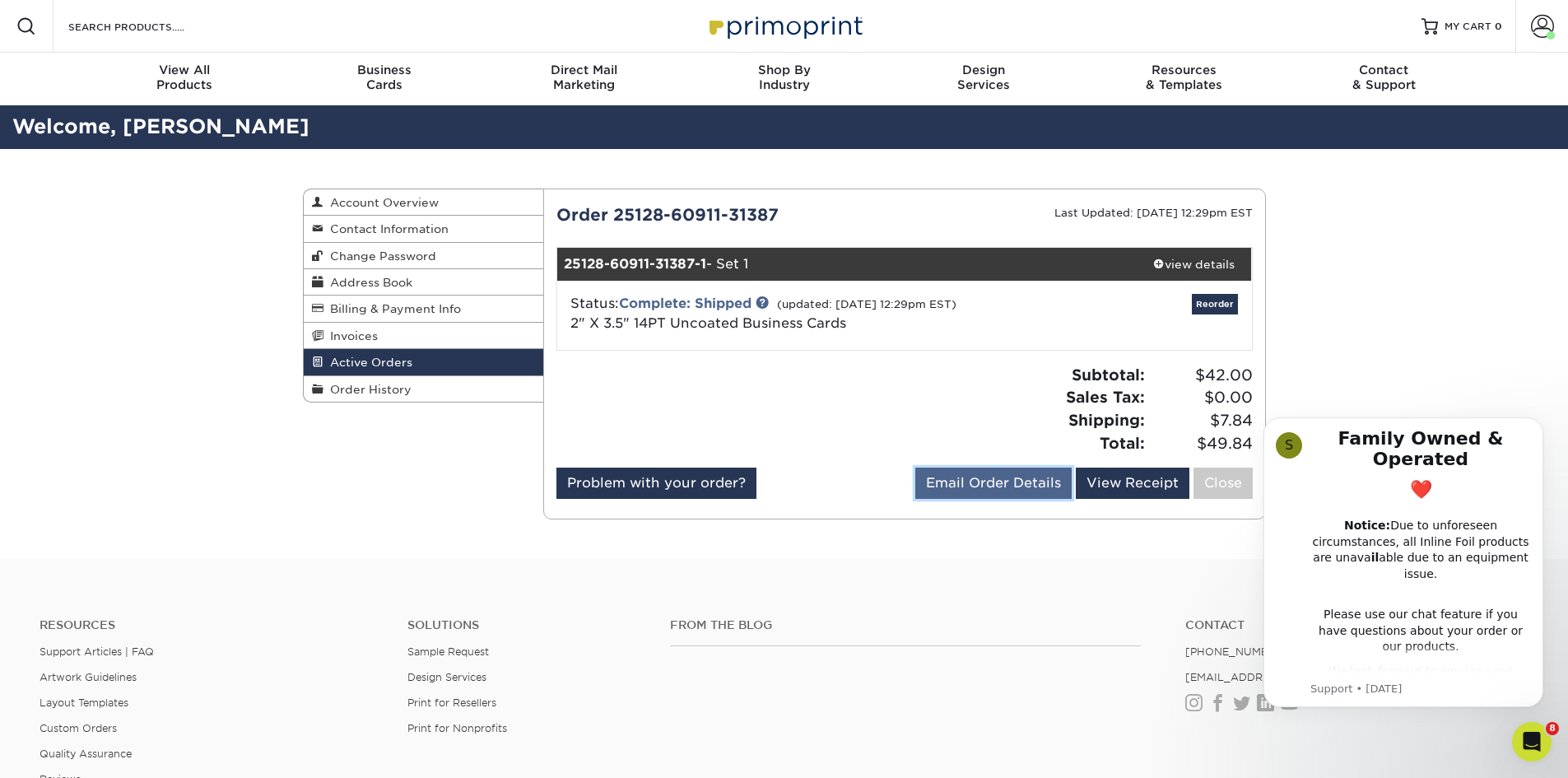
click at [971, 485] on link "Email Order Details" at bounding box center [993, 484] width 157 height 32
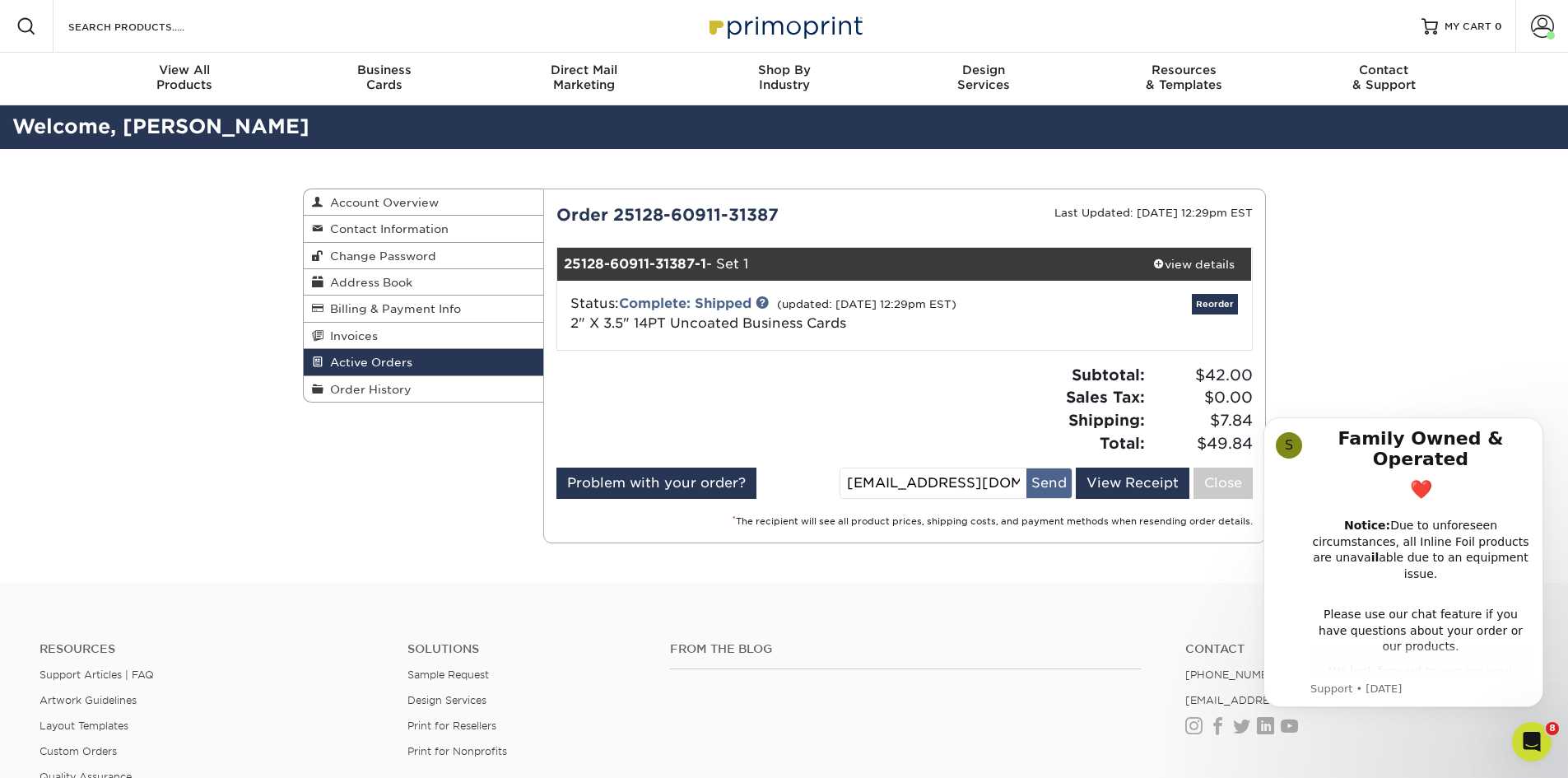
click at [1051, 482] on button "Send" at bounding box center [1049, 484] width 46 height 30
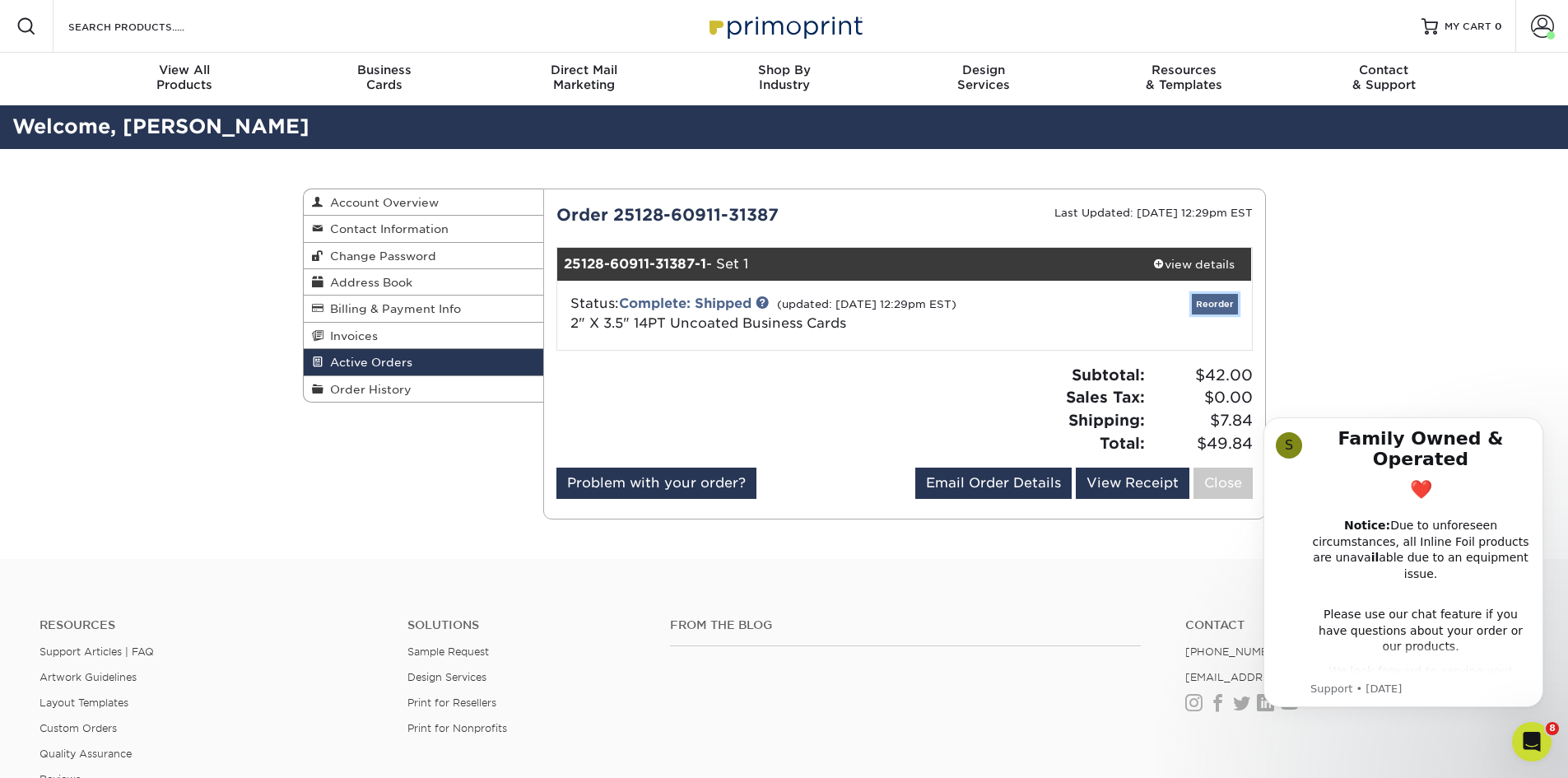
click at [1202, 305] on link "Reorder" at bounding box center [1215, 304] width 46 height 21
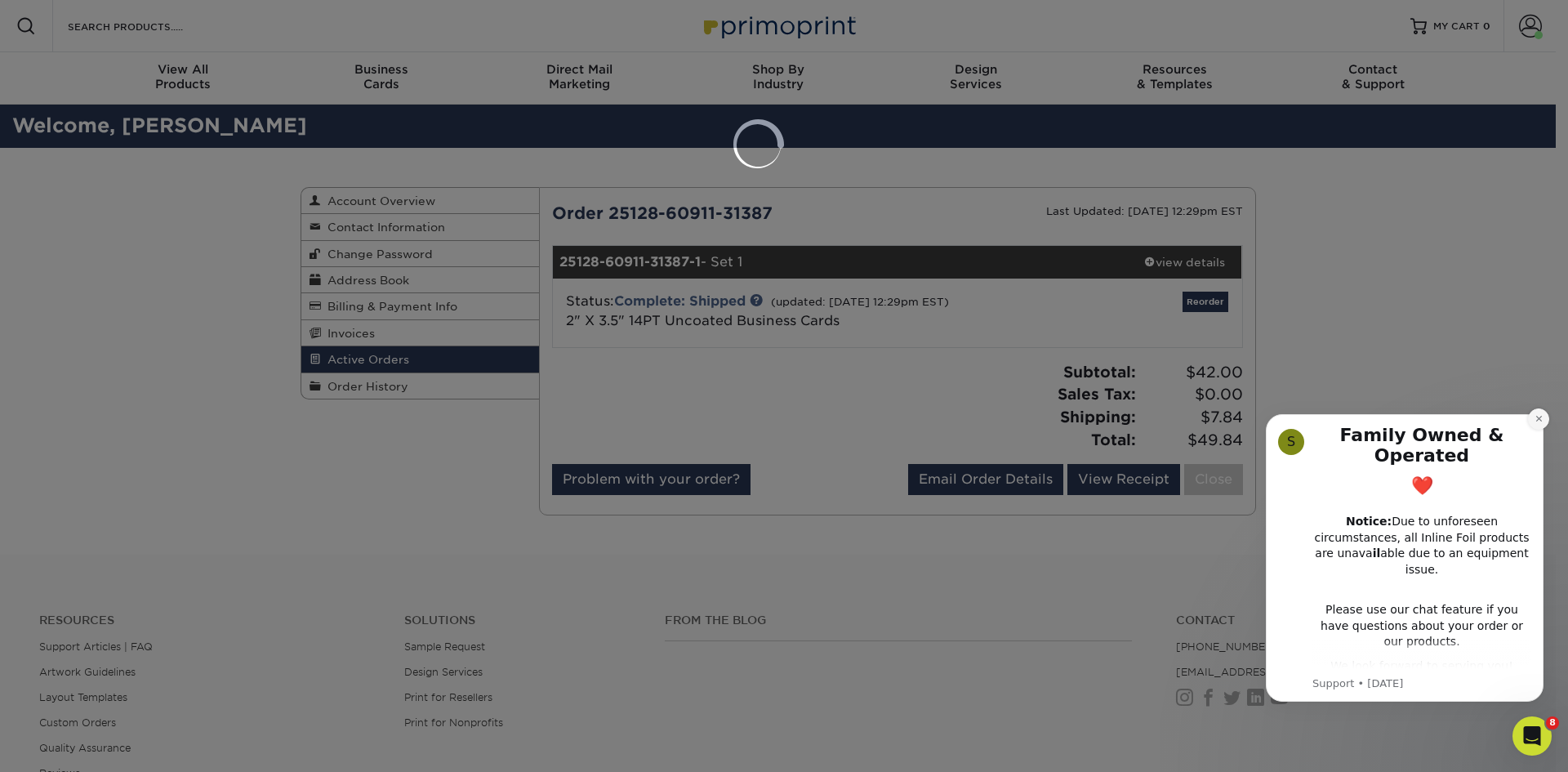
click at [1542, 416] on icon "Dismiss notification" at bounding box center [1539, 418] width 9 height 9
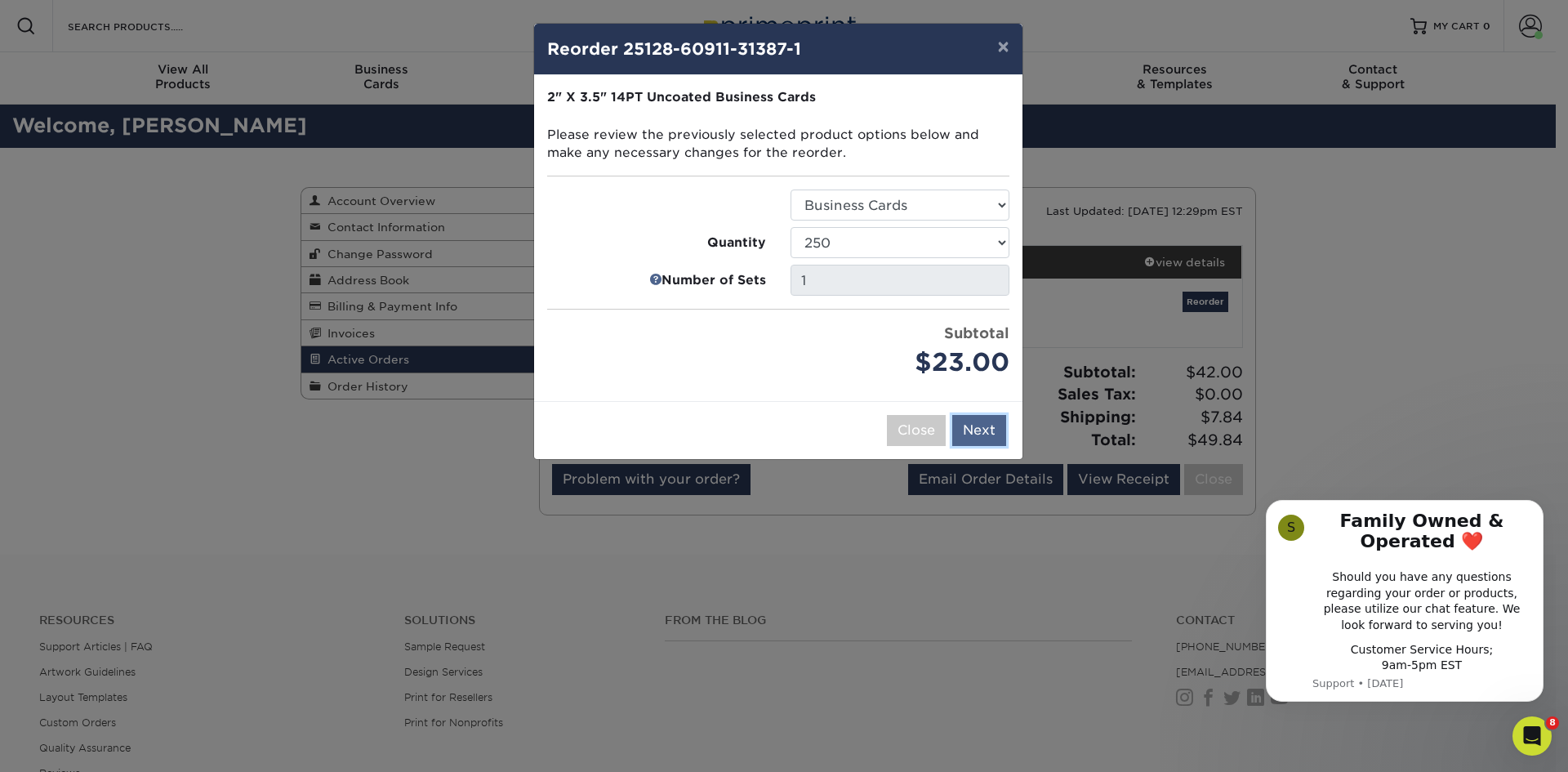
click at [979, 430] on button "Next" at bounding box center [979, 430] width 54 height 31
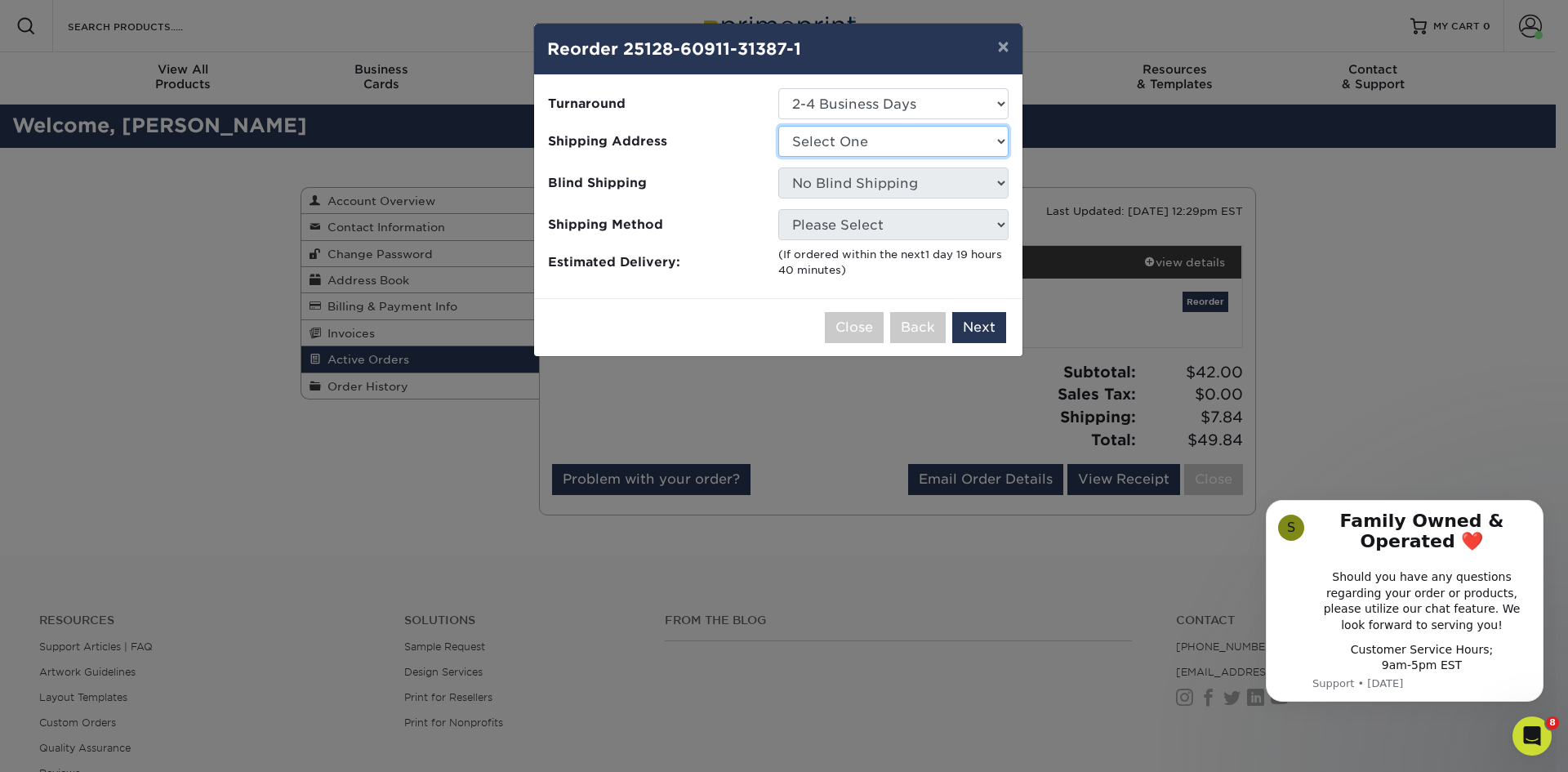
click at [934, 143] on select "Select One BUSINESS CARDS OFFICE" at bounding box center [894, 142] width 230 height 31
select select "243573"
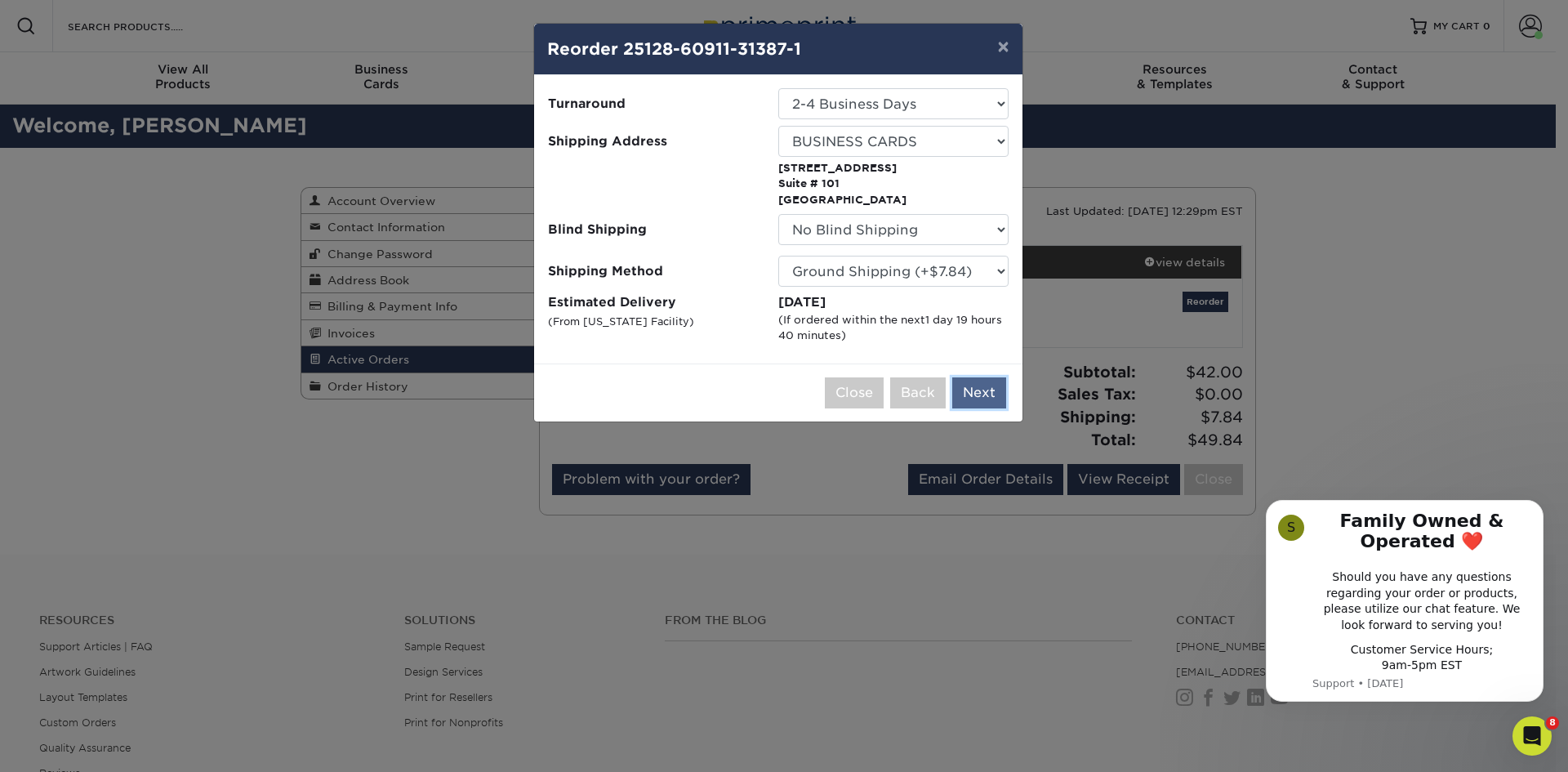
click at [987, 396] on button "Next" at bounding box center [979, 393] width 54 height 31
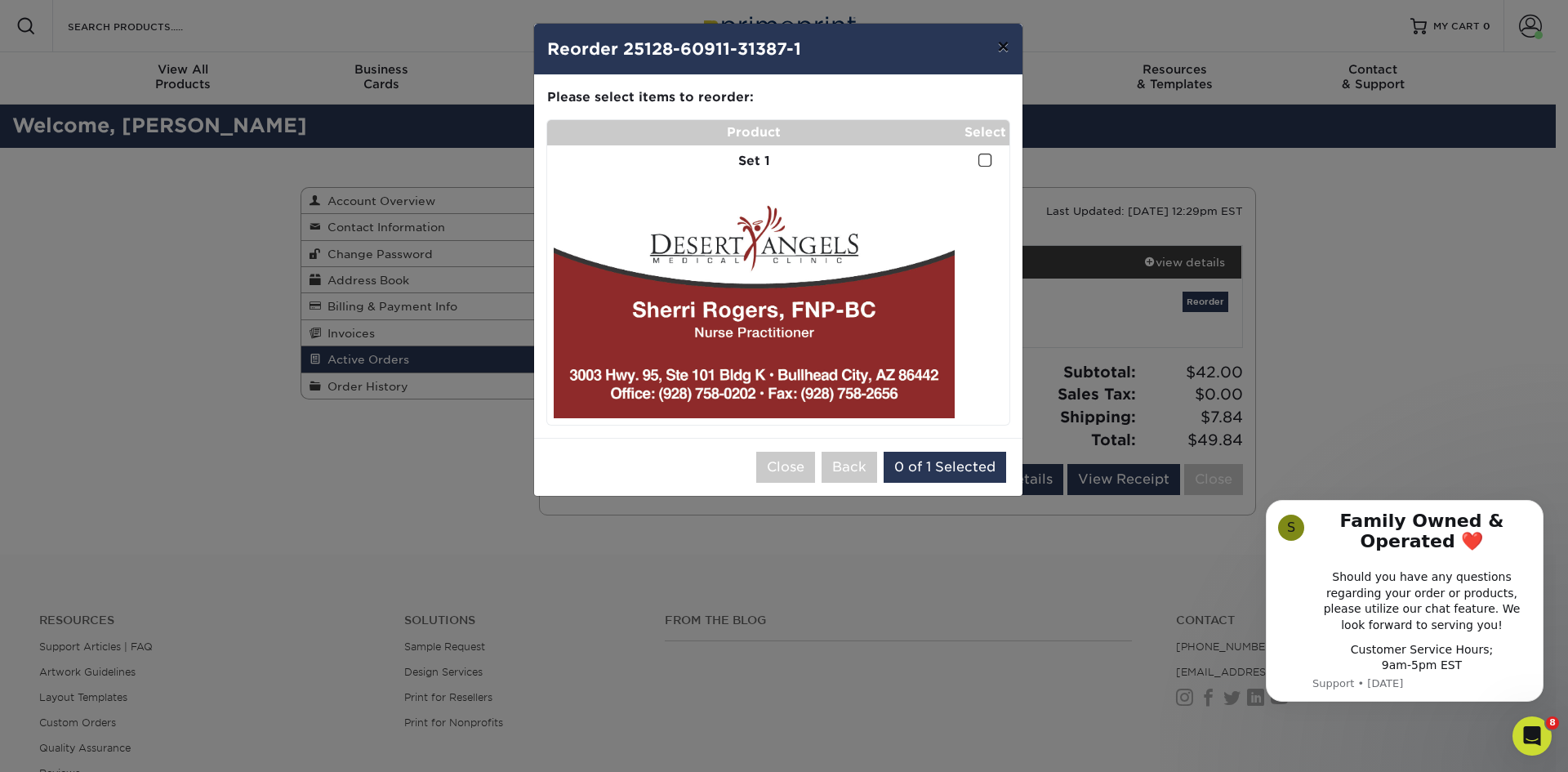
click at [1010, 47] on button "×" at bounding box center [1003, 47] width 38 height 46
